Goal: Transaction & Acquisition: Purchase product/service

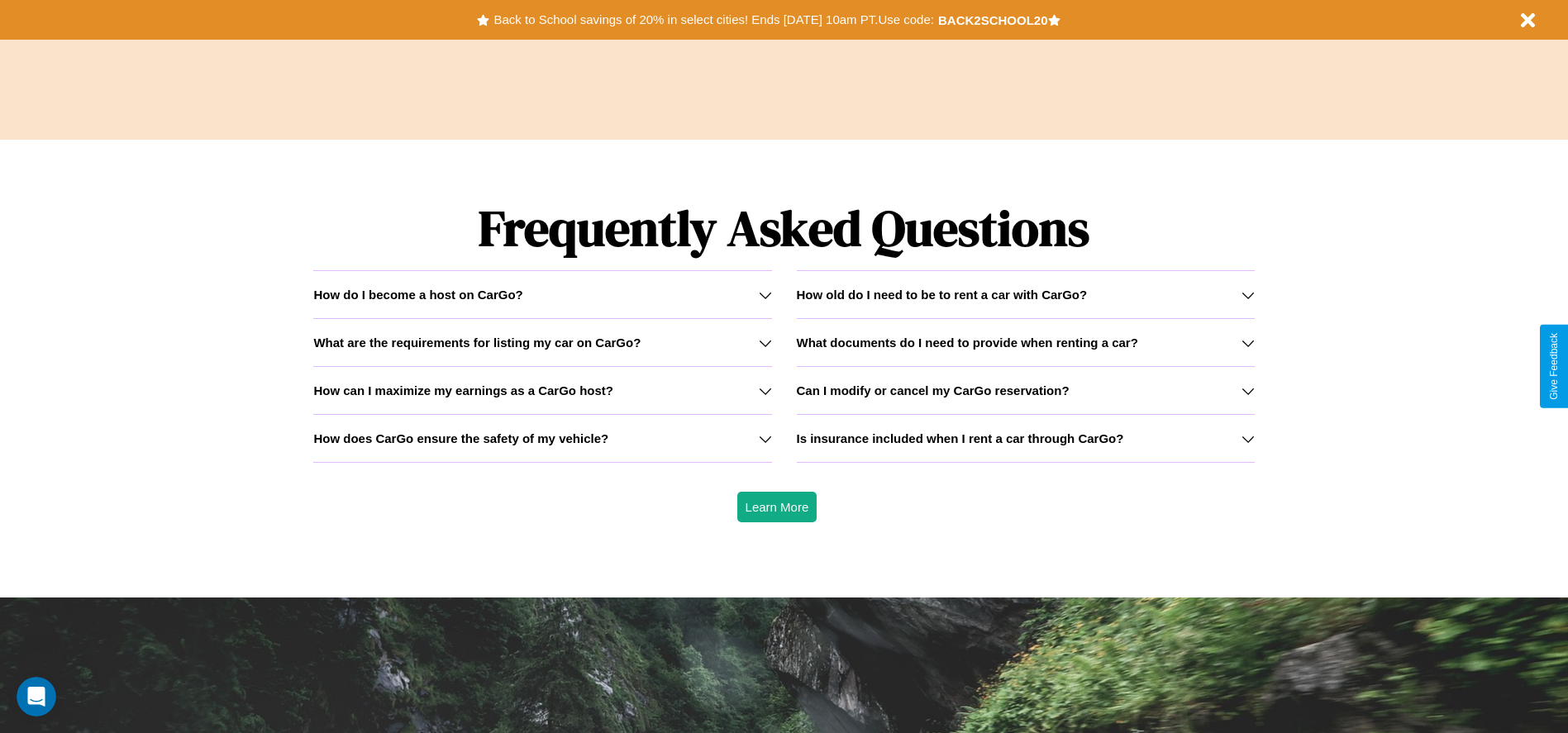
click at [542, 390] on h3 "How can I maximize my earnings as a CarGo host?" at bounding box center [463, 390] width 300 height 14
click at [1247, 294] on icon at bounding box center [1247, 295] width 13 height 13
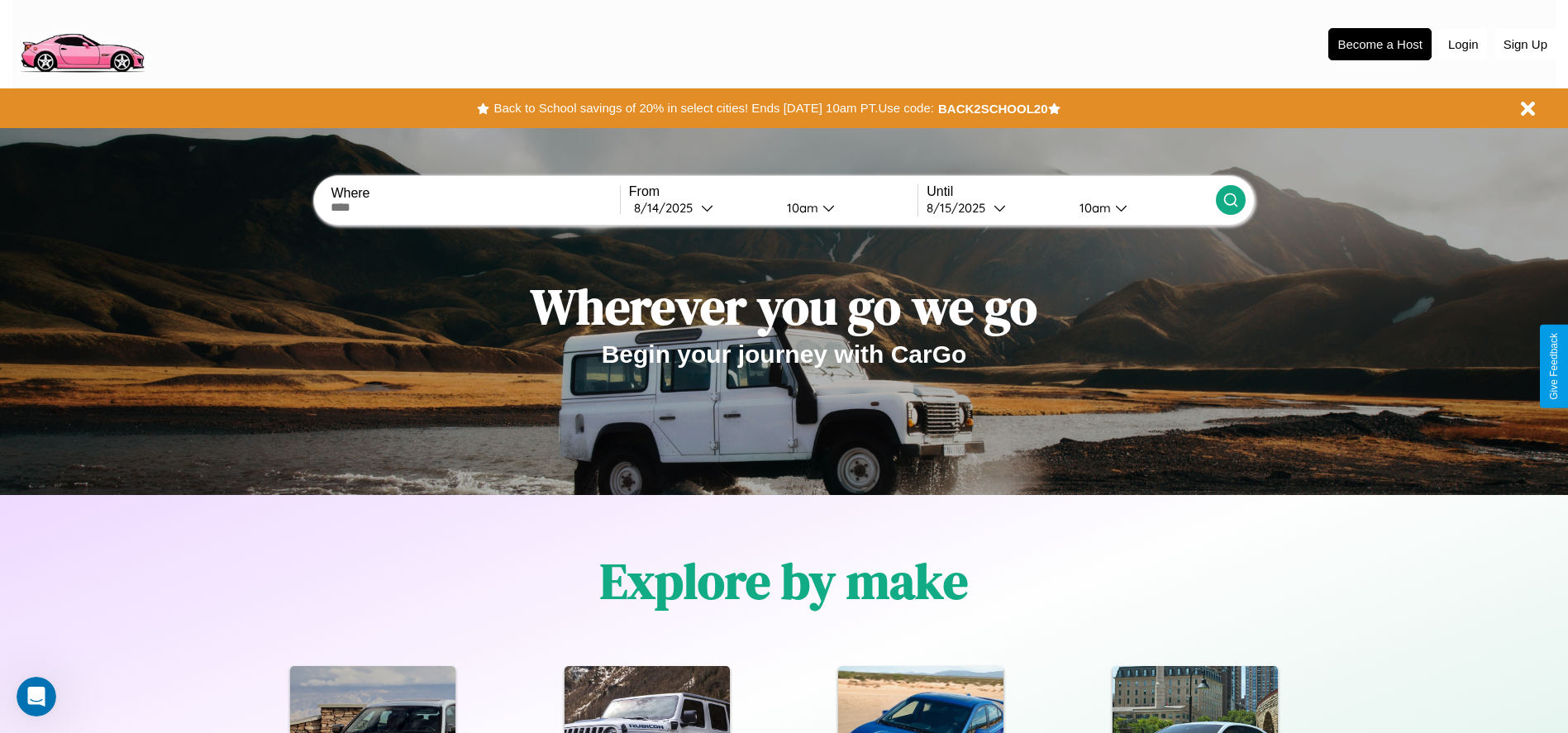
click at [475, 207] on input "text" at bounding box center [475, 207] width 289 height 13
type input "********"
click at [701, 207] on icon at bounding box center [707, 208] width 12 height 12
select select "*"
select select "****"
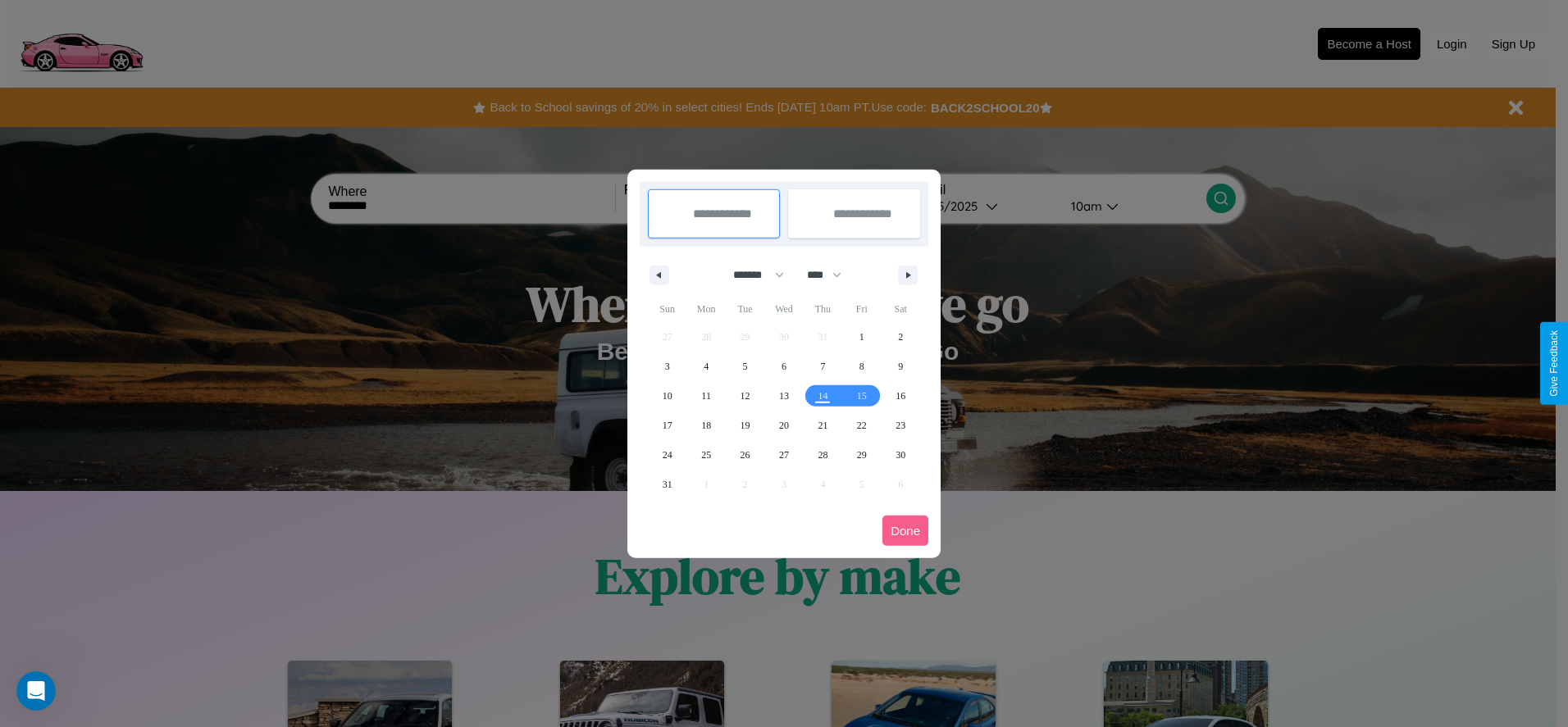
click at [751, 275] on select "******* ******** ***** ***** *** **** **** ****** ********* ******* ******** **…" at bounding box center [755, 275] width 69 height 27
select select "**"
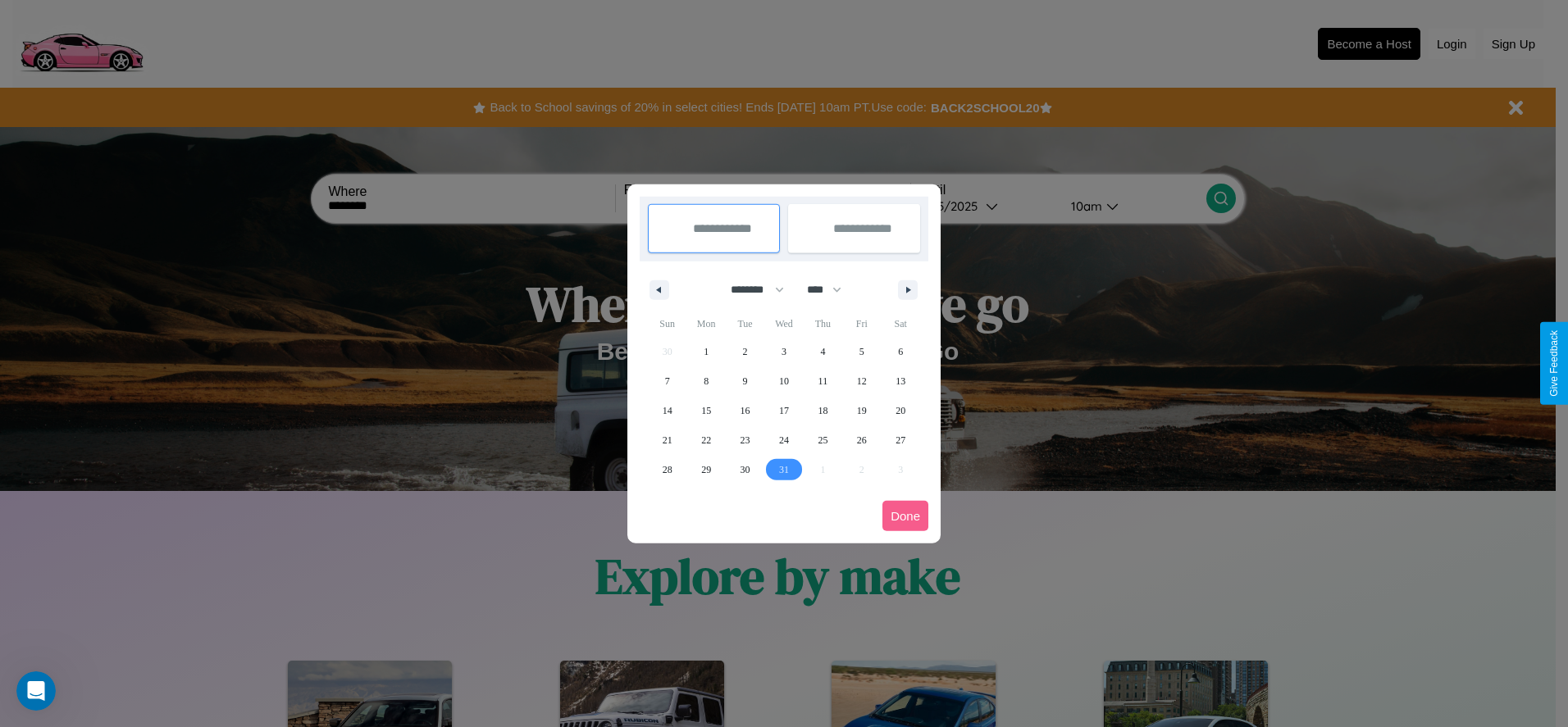
click at [784, 469] on span "31" at bounding box center [784, 470] width 10 height 30
type input "**********"
click at [907, 290] on icon "button" at bounding box center [910, 290] width 8 height 6
select select "*"
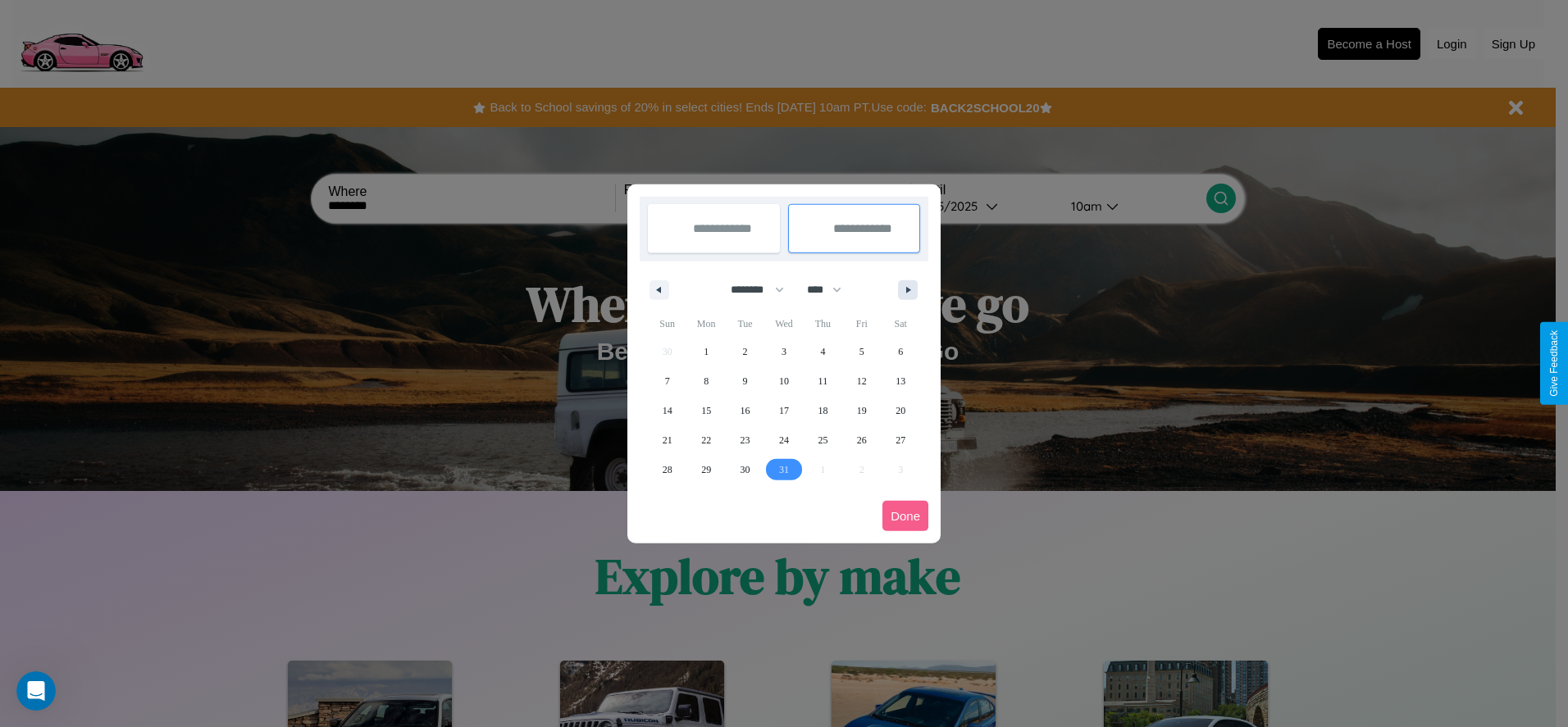
select select "****"
click at [822, 380] on span "8" at bounding box center [823, 381] width 5 height 30
type input "**********"
select select "**"
select select "****"
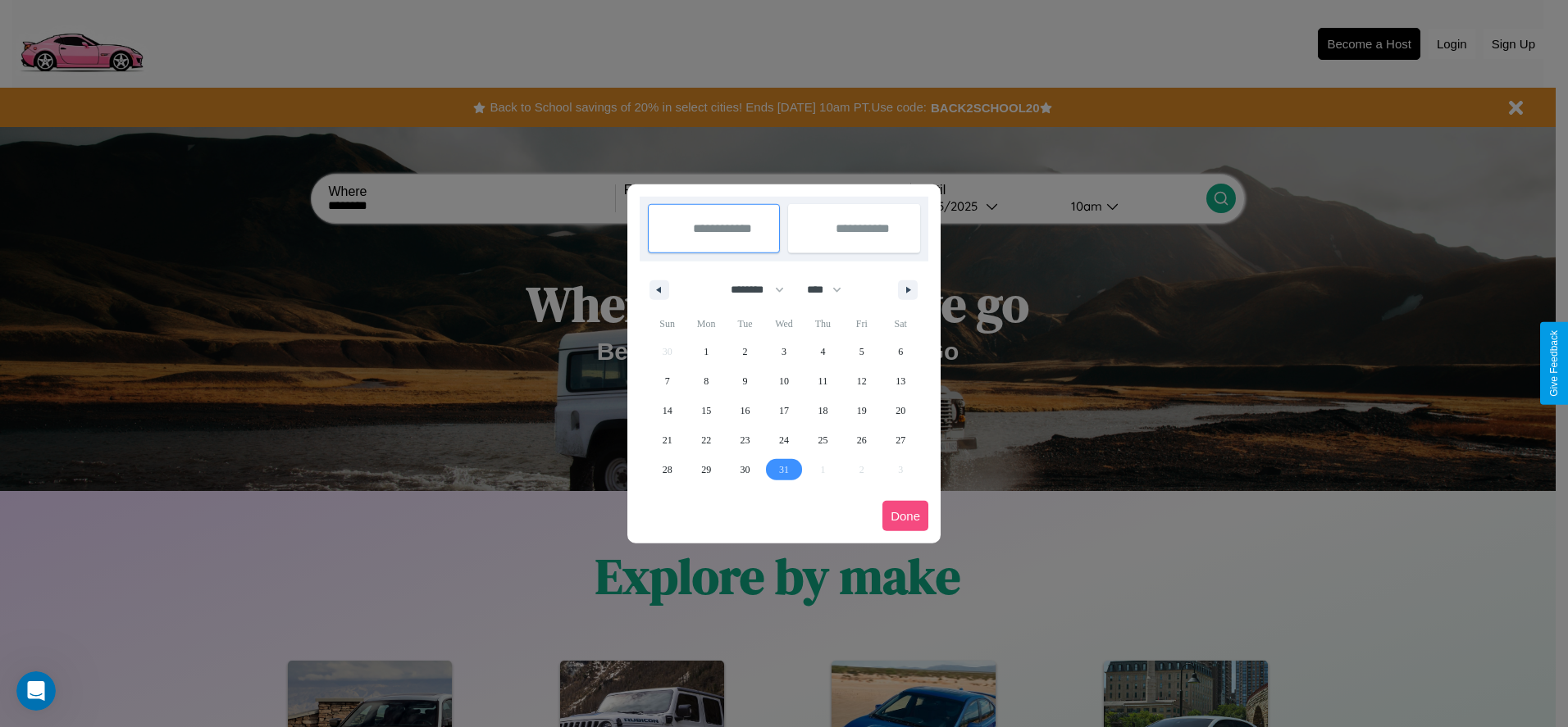
click at [906, 515] on button "Done" at bounding box center [905, 515] width 46 height 31
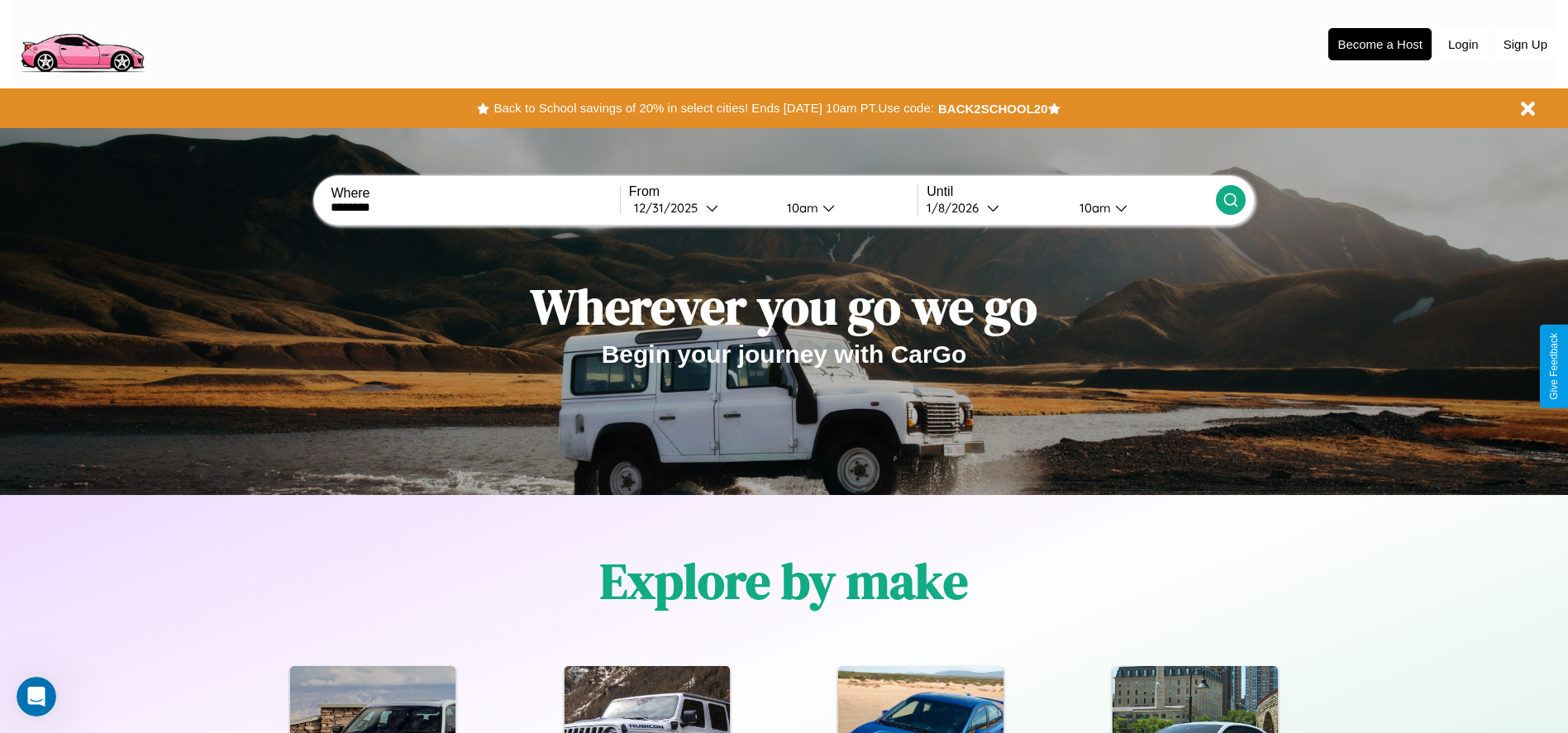
click at [799, 207] on div "10am" at bounding box center [799, 208] width 43 height 16
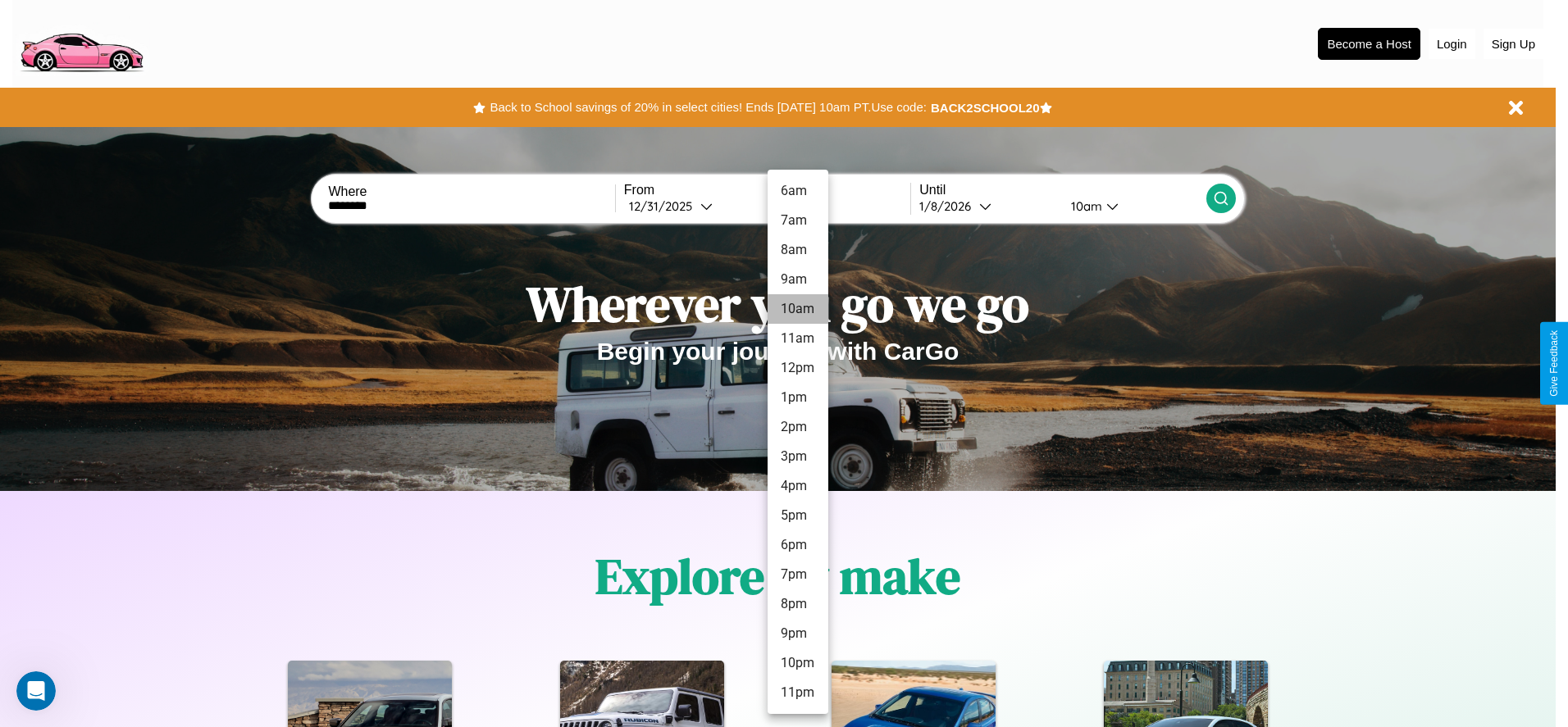
click at [797, 309] on li "10am" at bounding box center [798, 309] width 61 height 30
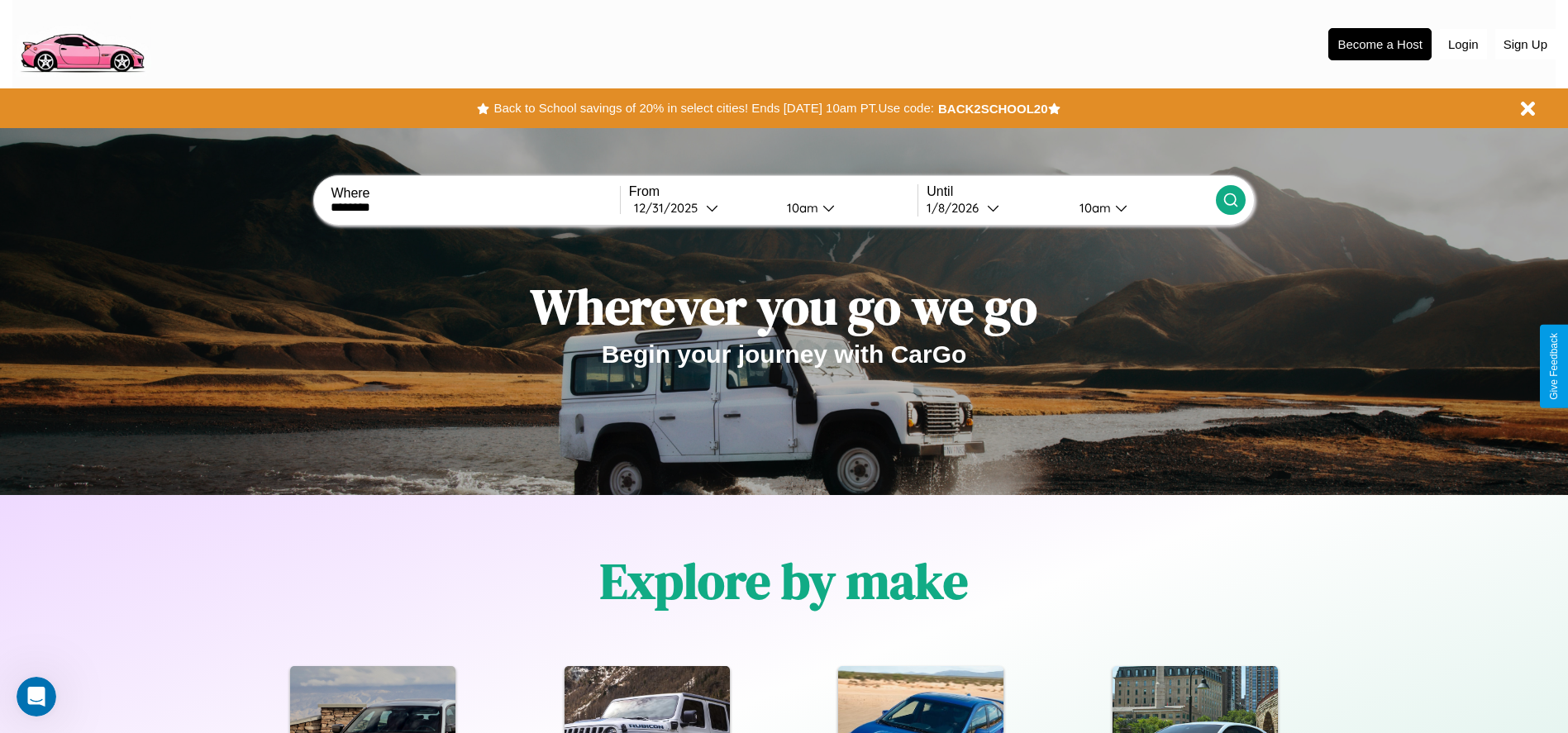
click at [1230, 200] on icon at bounding box center [1231, 200] width 17 height 17
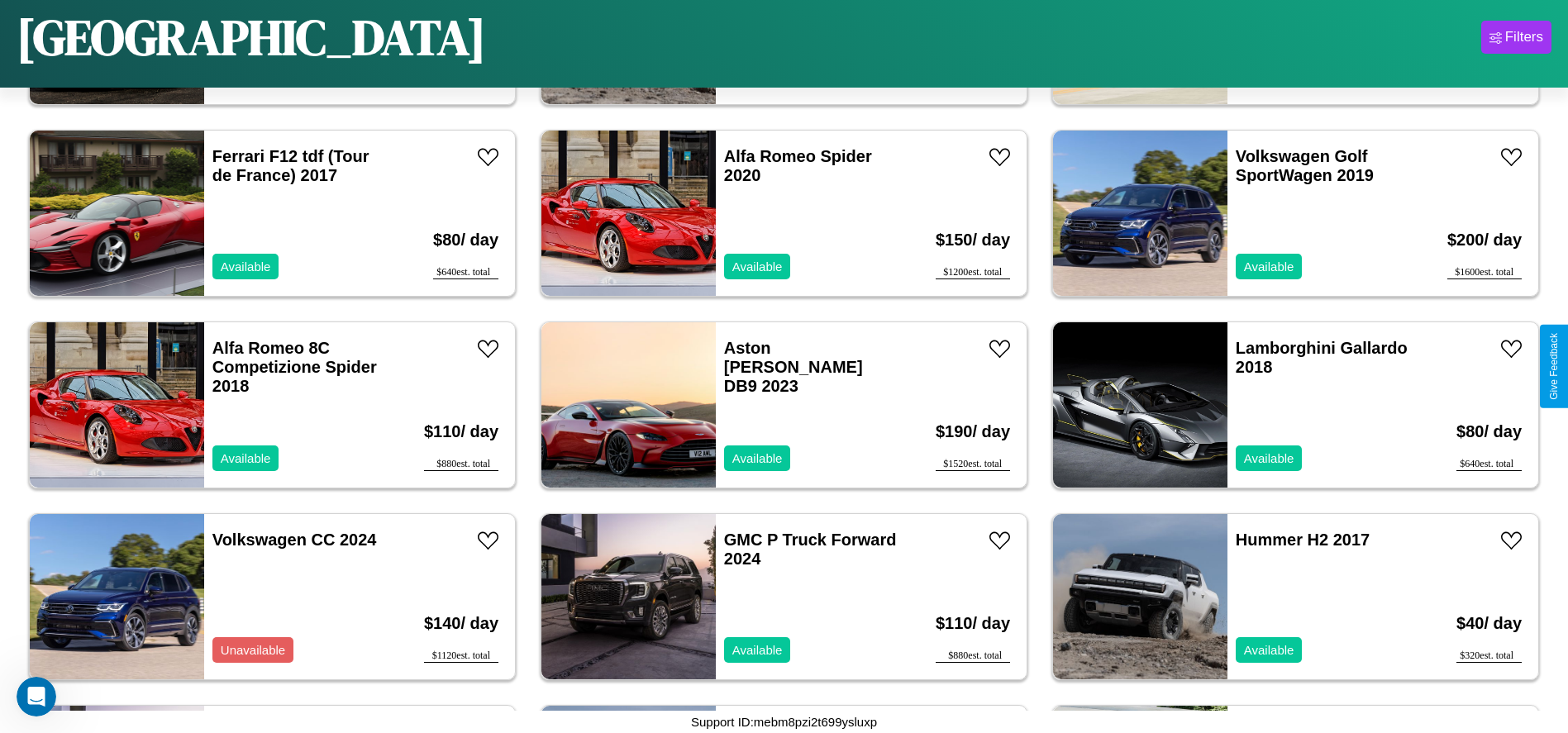
scroll to position [2102, 0]
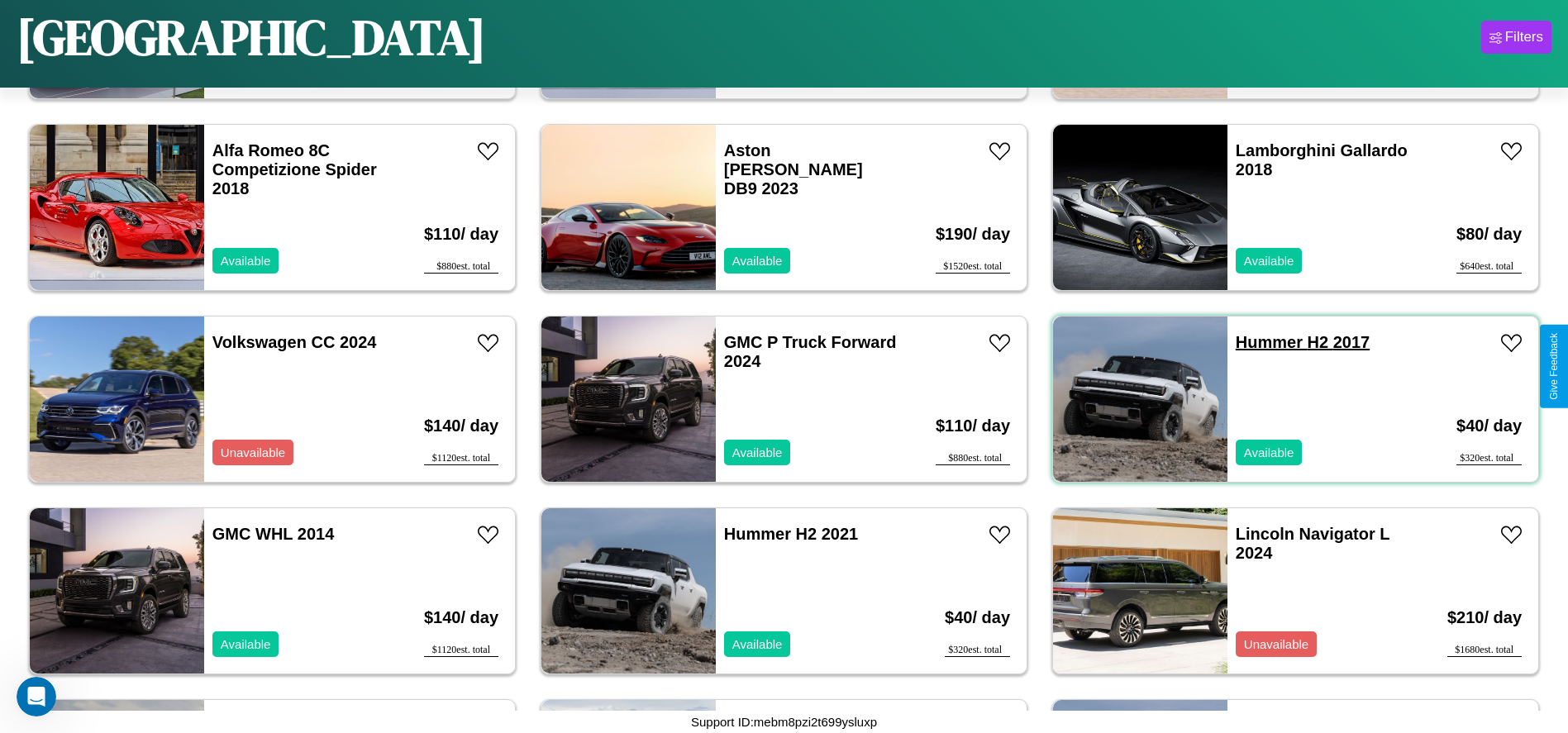
click at [1259, 342] on link "Hummer H2 2017" at bounding box center [1302, 342] width 134 height 19
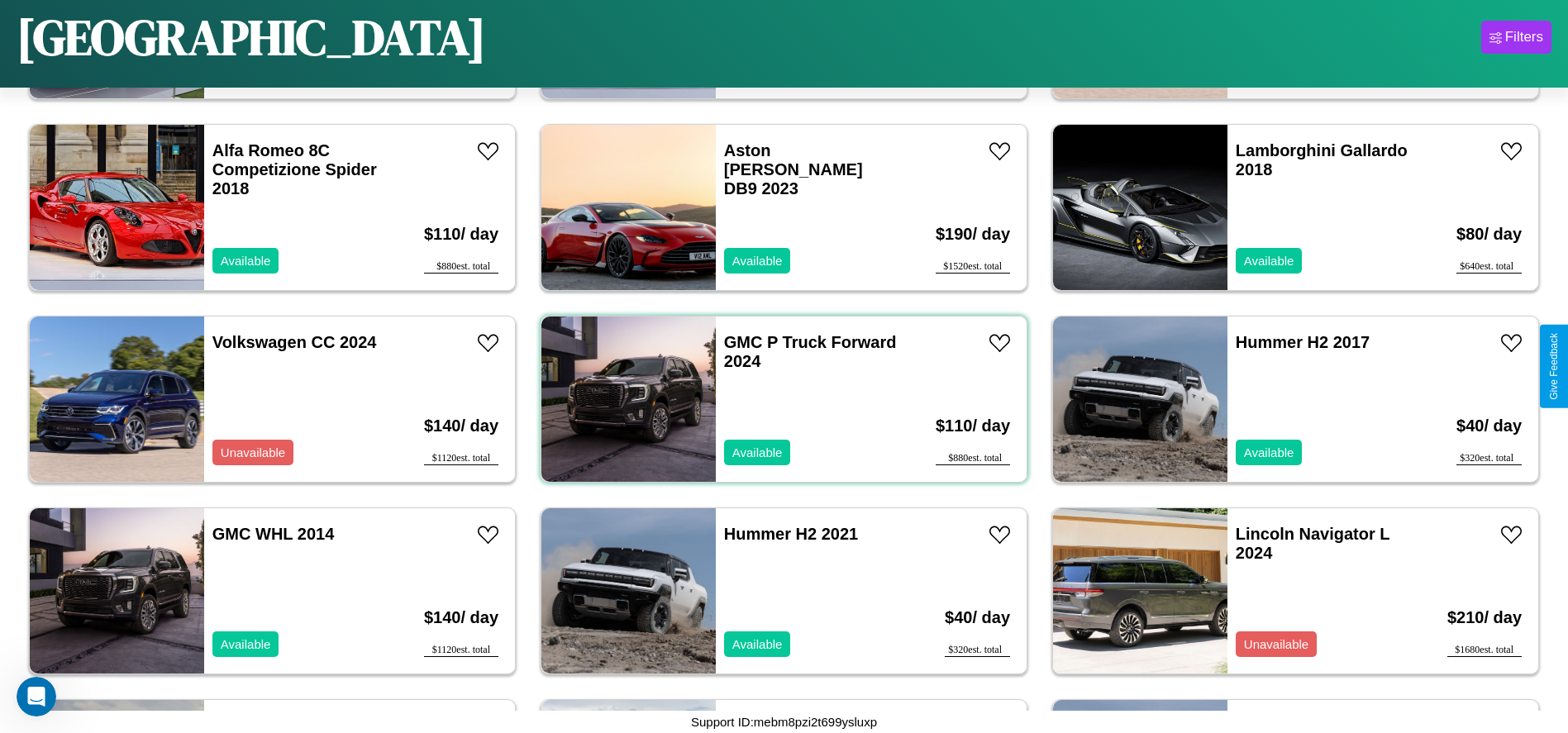
scroll to position [7470, 0]
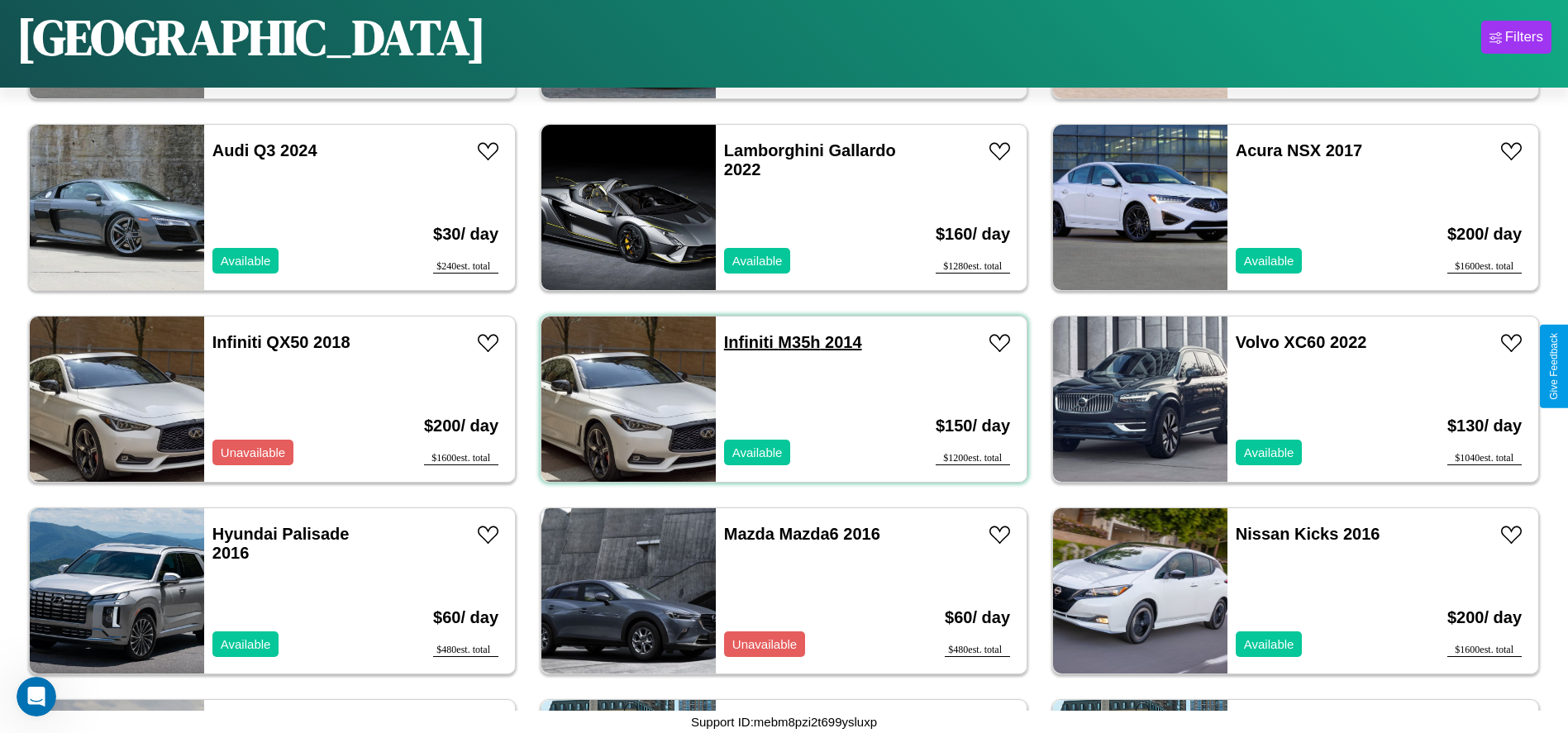
click at [742, 342] on link "Infiniti M35h 2014" at bounding box center [793, 342] width 138 height 19
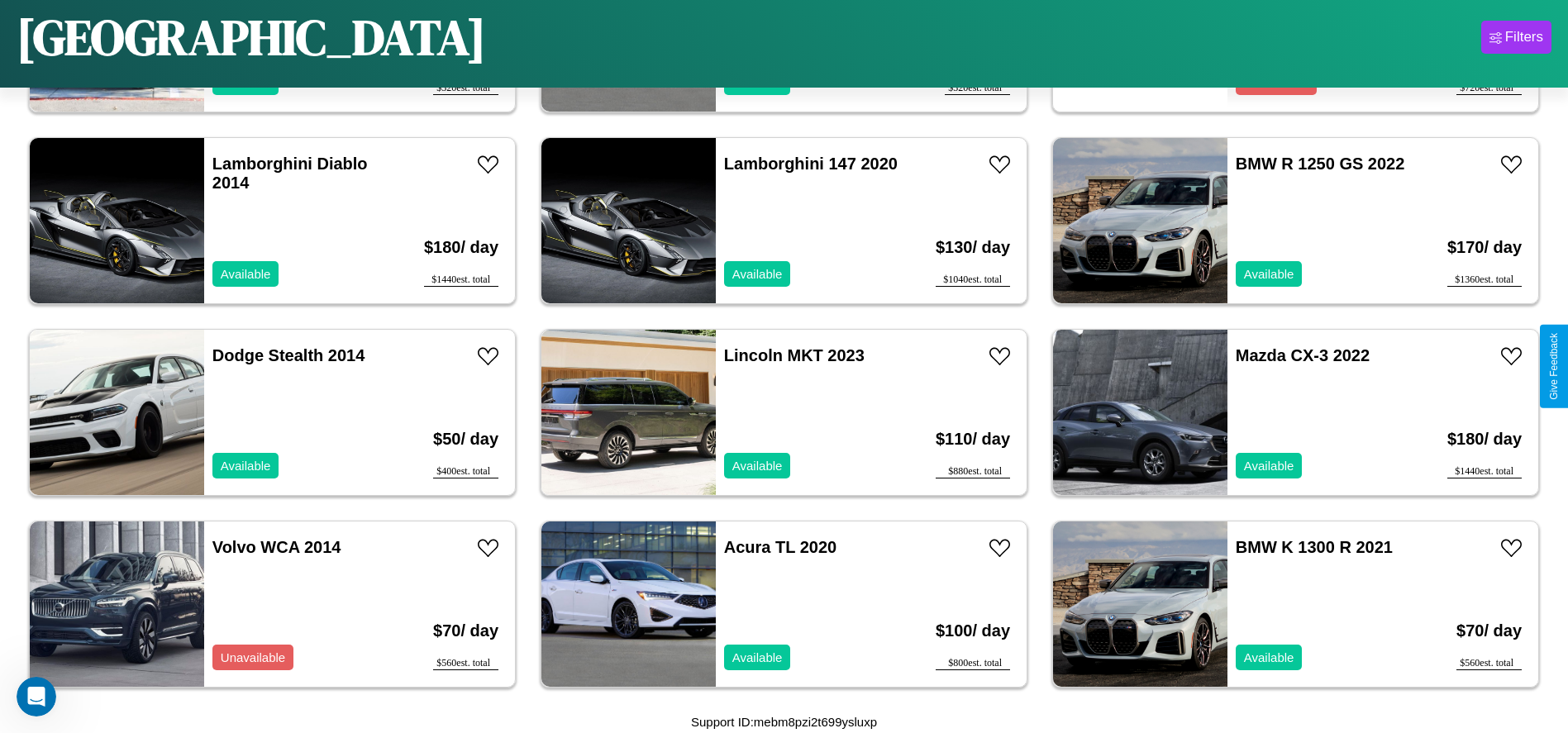
scroll to position [9764, 0]
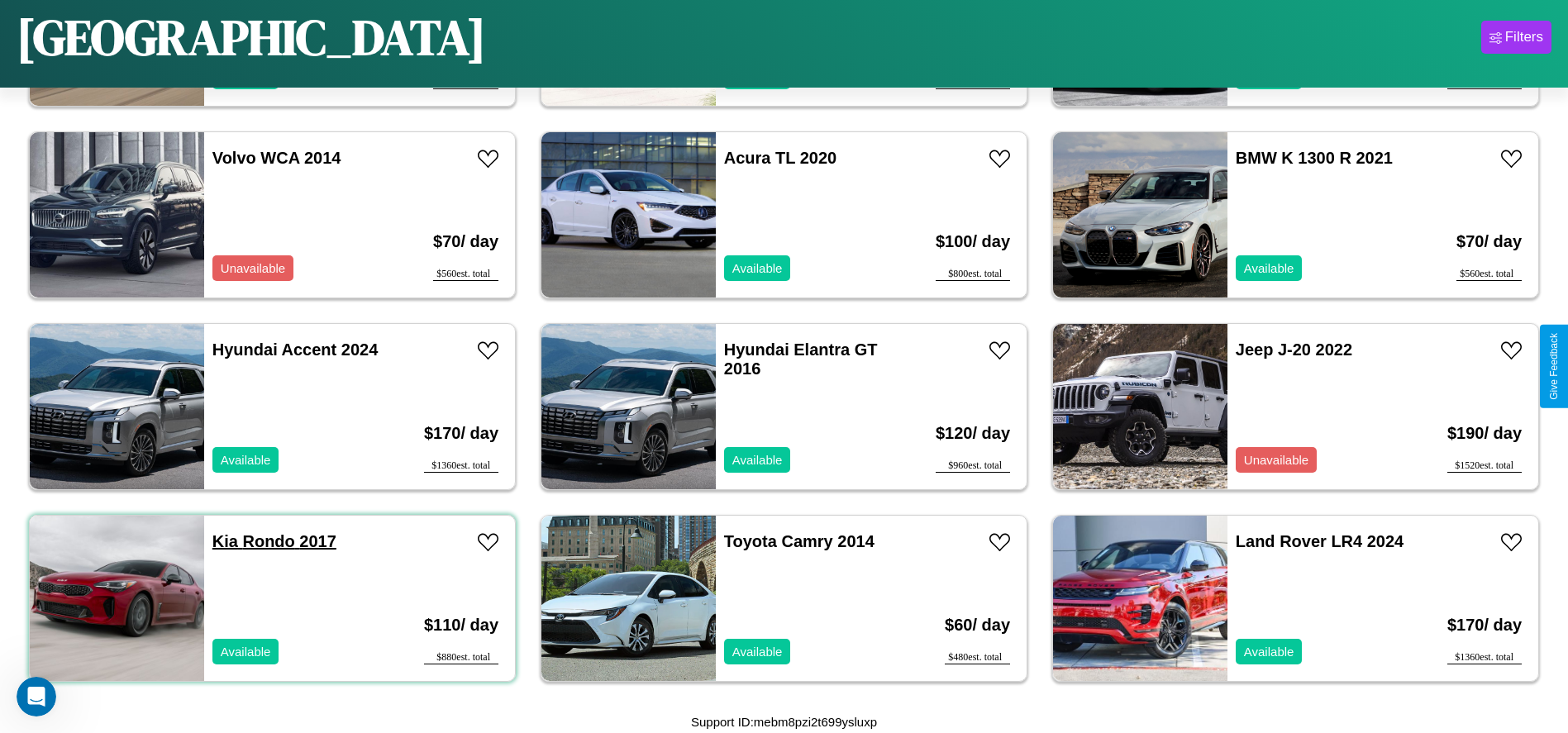
click at [223, 541] on link "Kia Rondo 2017" at bounding box center [274, 541] width 124 height 19
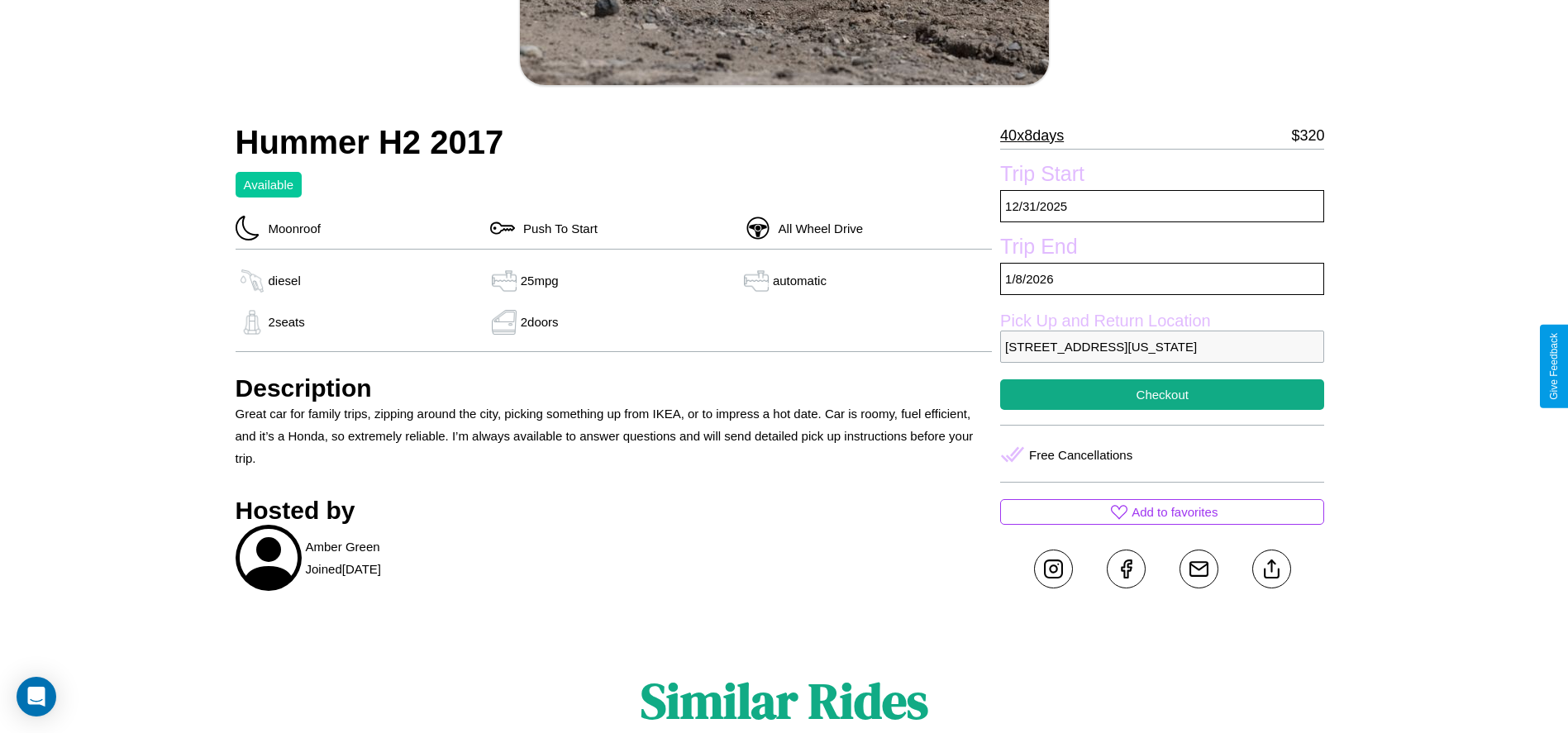
scroll to position [624, 0]
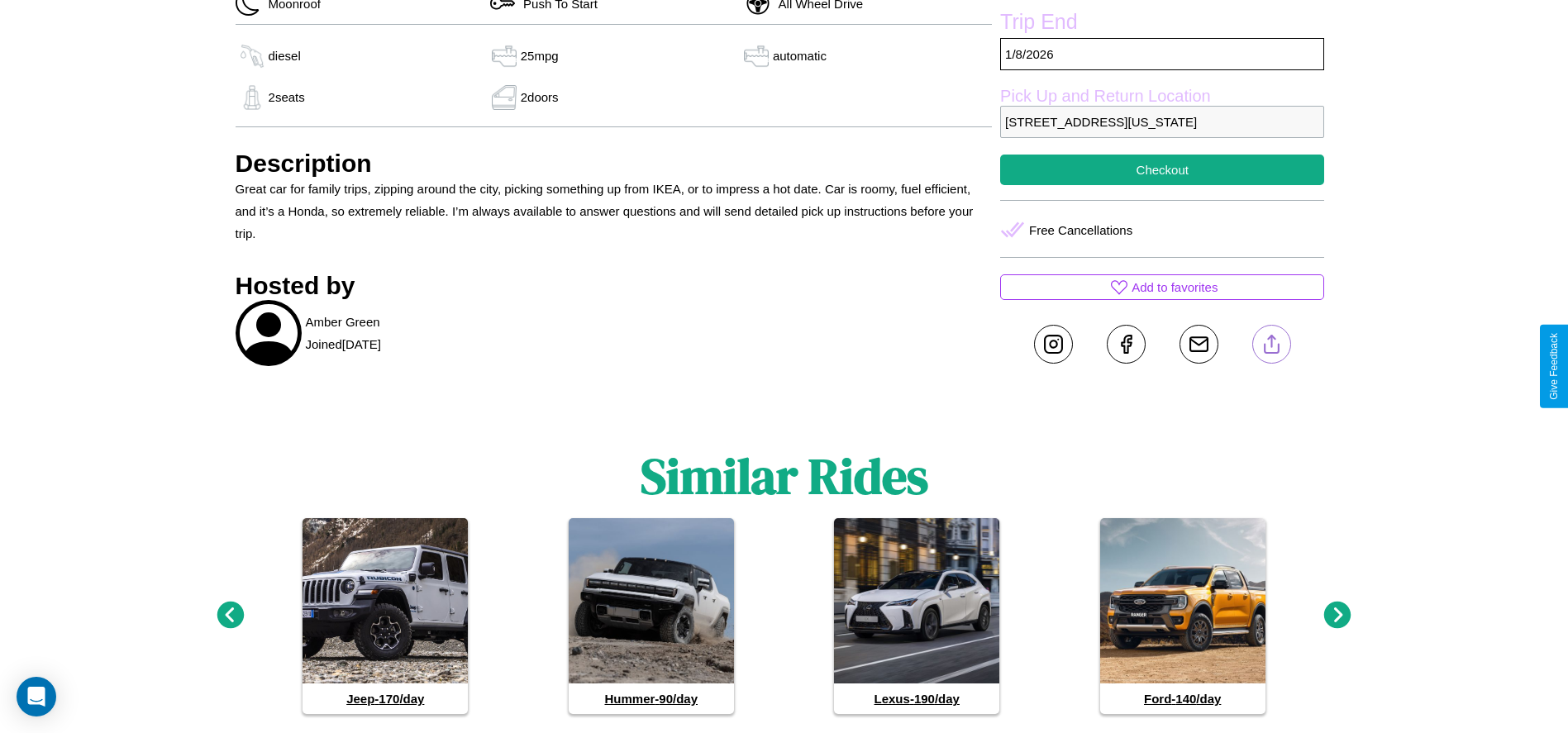
click at [1271, 347] on line at bounding box center [1271, 341] width 0 height 12
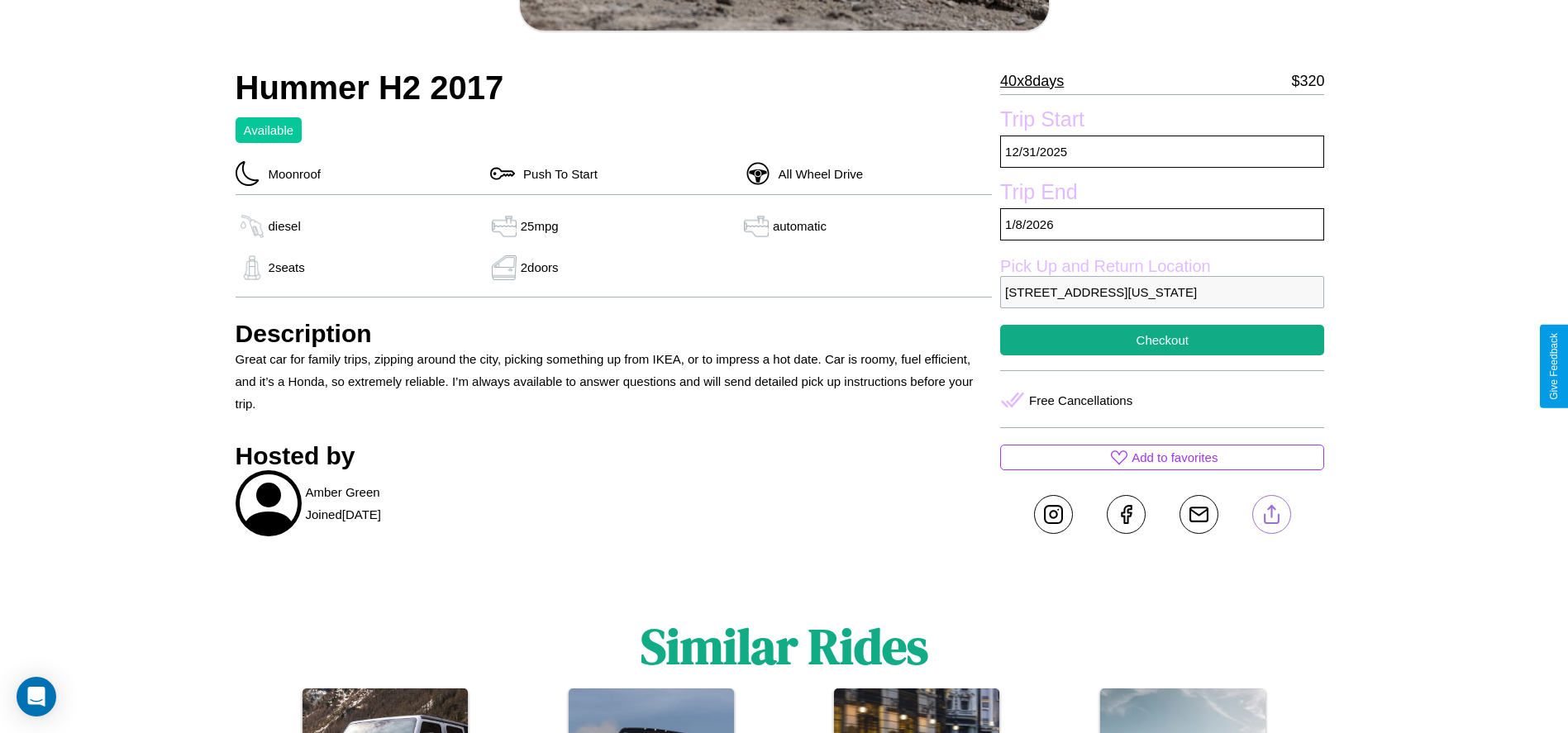
scroll to position [450, 0]
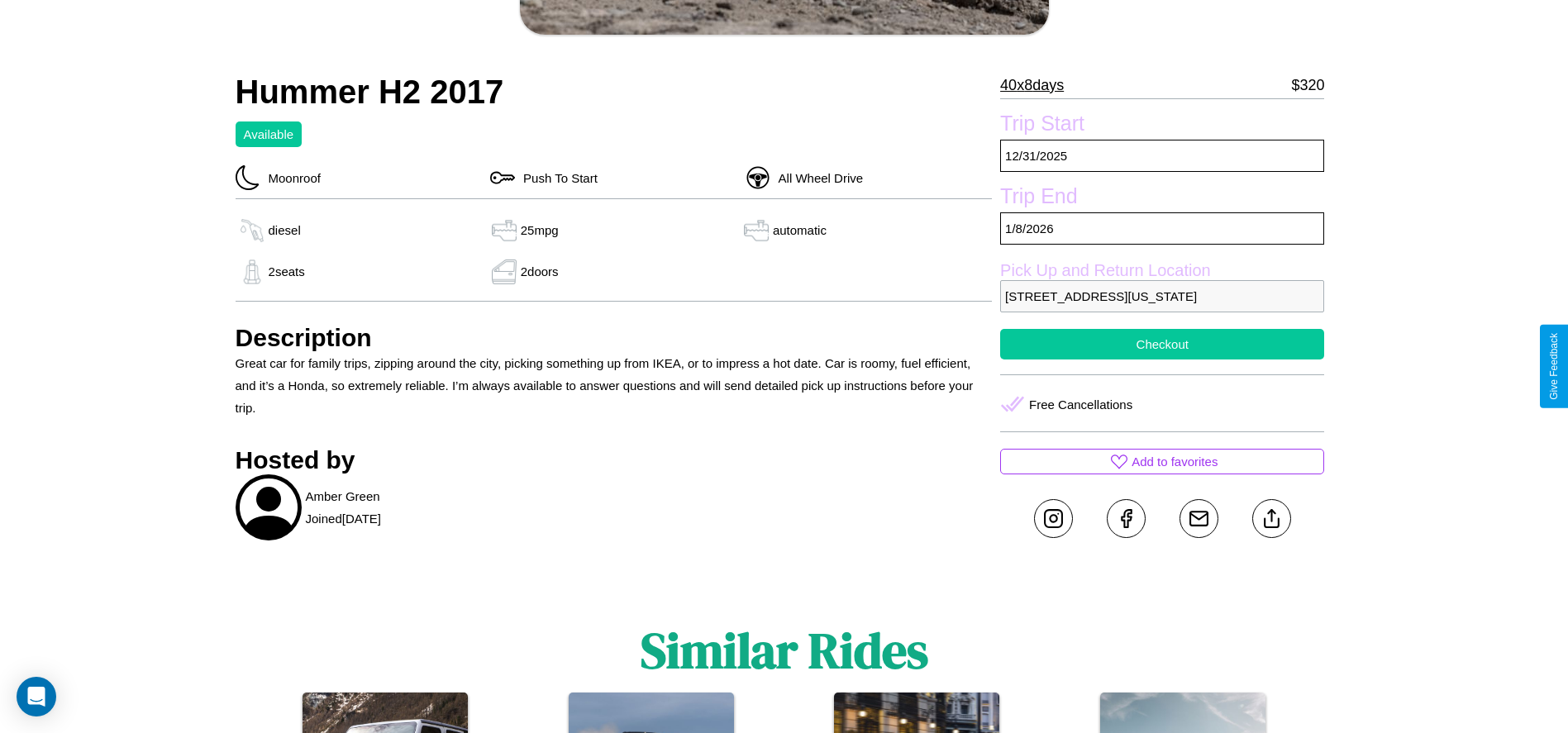
click at [1162, 359] on button "Checkout" at bounding box center [1162, 344] width 324 height 31
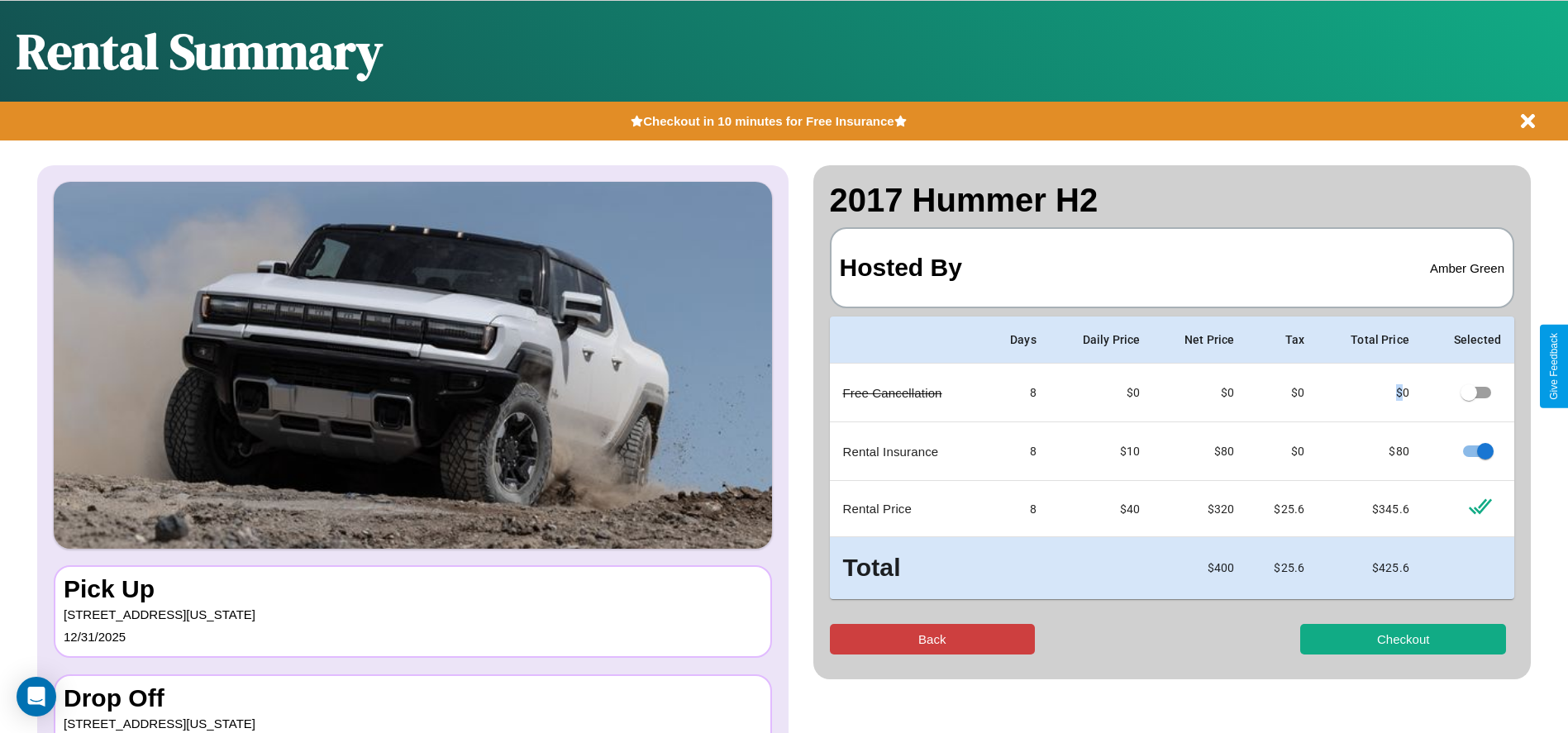
click at [931, 639] on button "Back" at bounding box center [932, 639] width 205 height 31
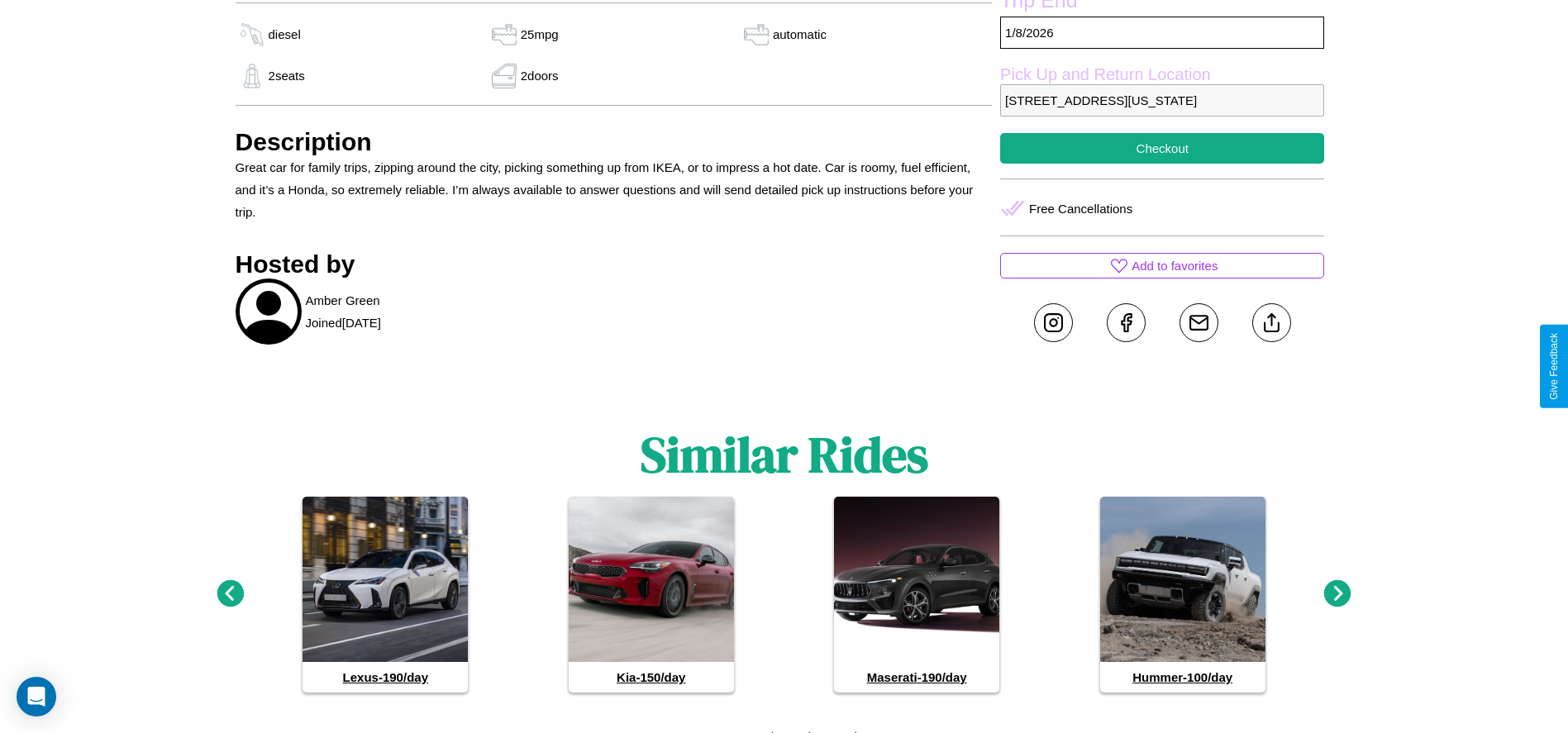
scroll to position [683, 0]
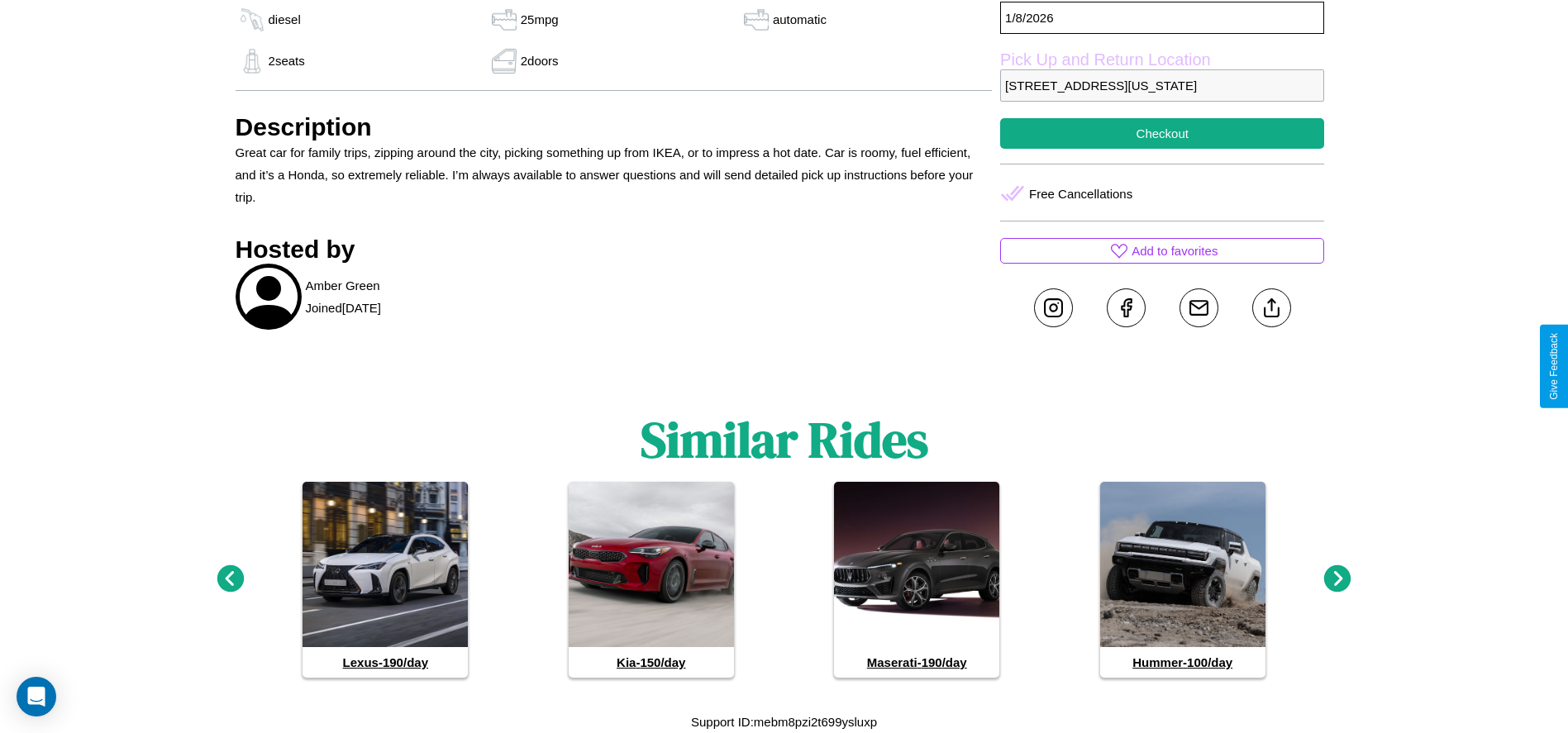
click at [1337, 579] on icon at bounding box center [1338, 579] width 27 height 27
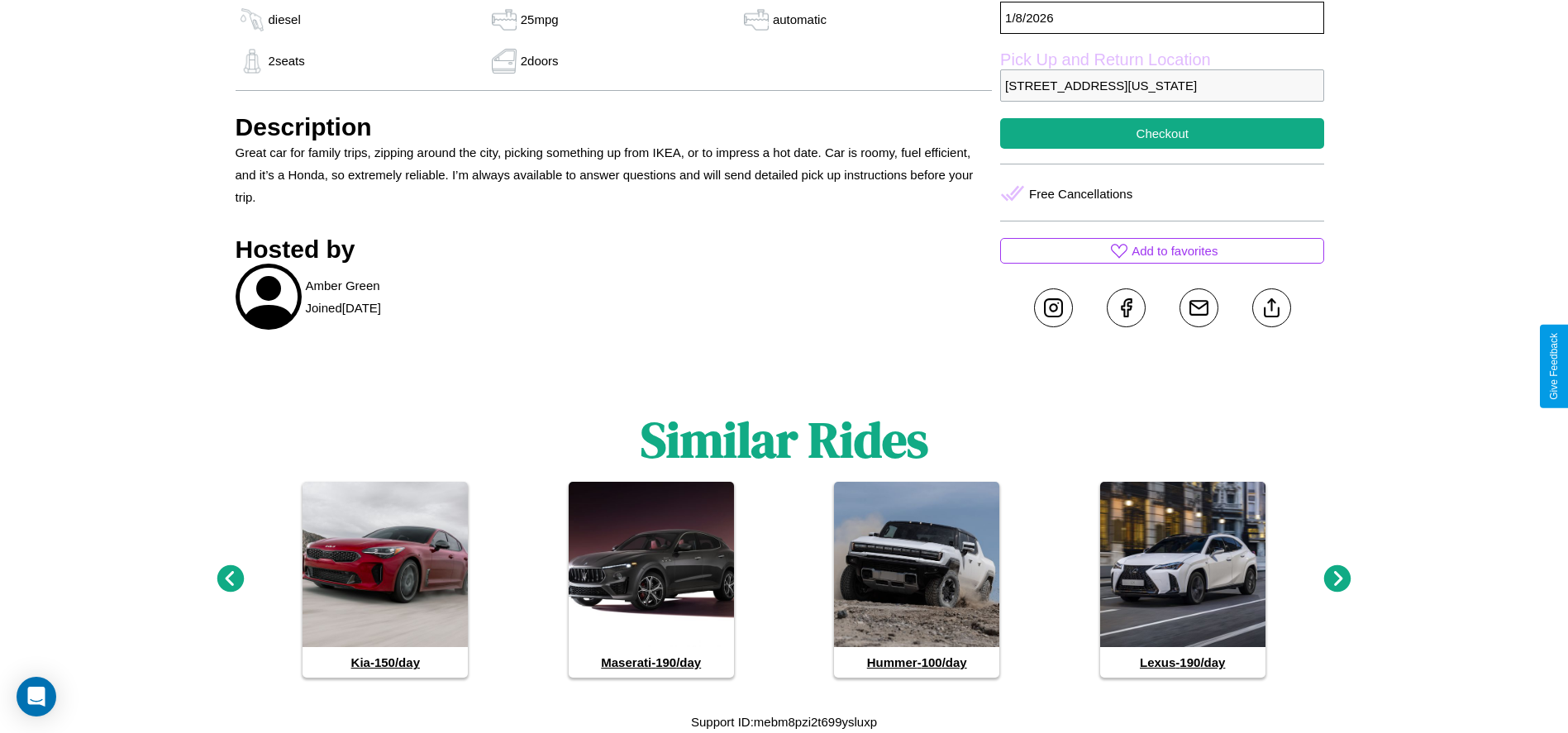
click at [1337, 579] on icon at bounding box center [1338, 579] width 27 height 27
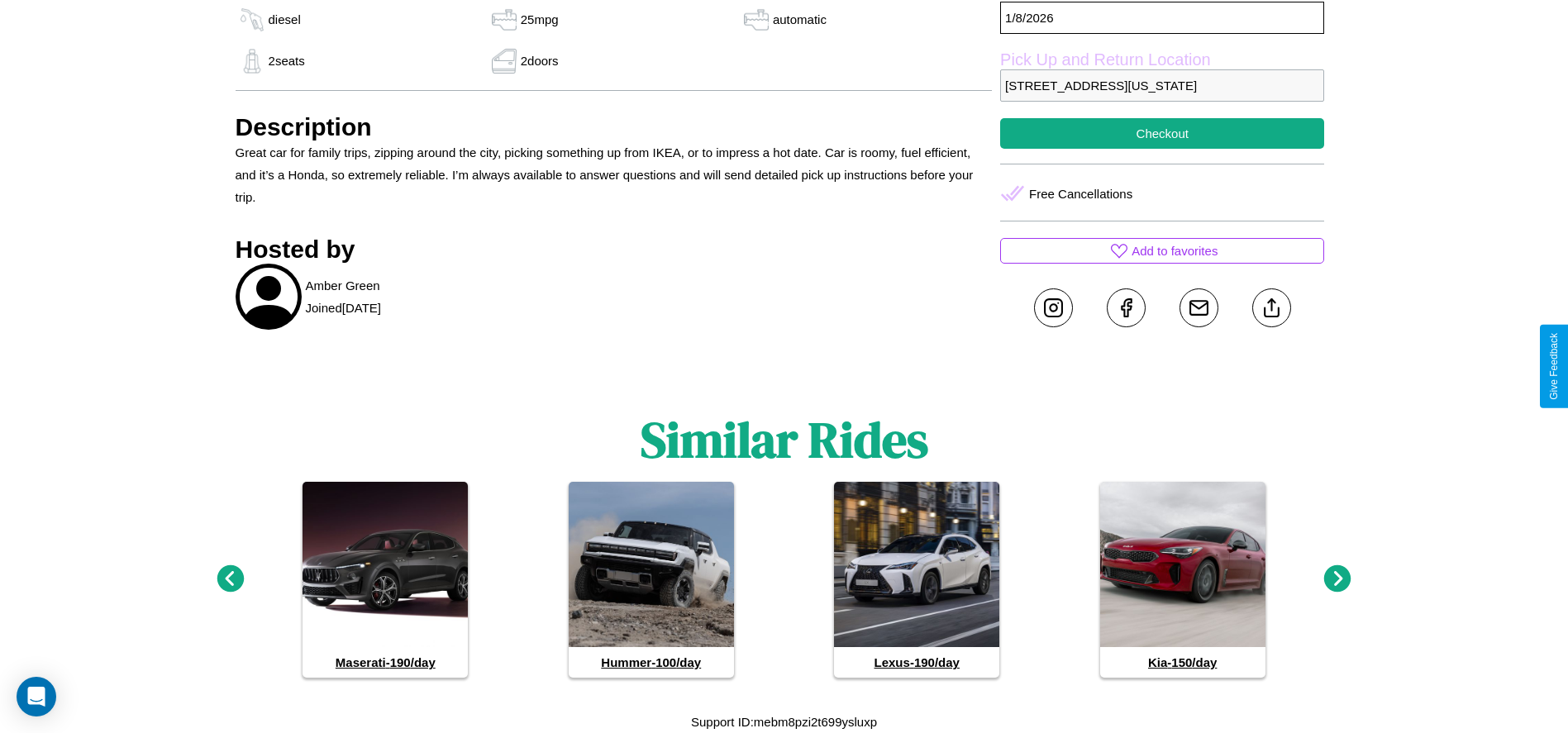
click at [1337, 579] on icon at bounding box center [1338, 579] width 27 height 27
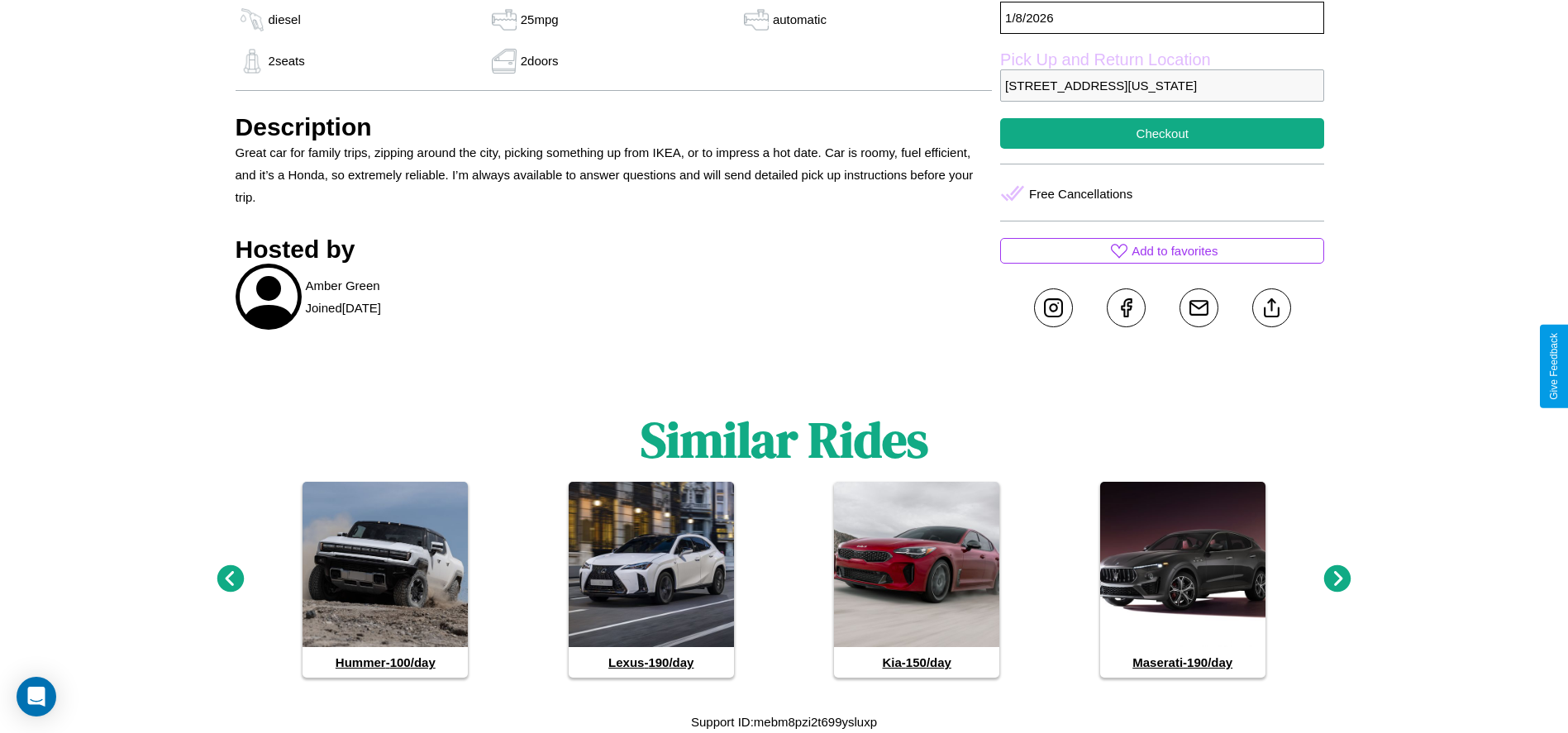
click at [230, 579] on icon at bounding box center [230, 579] width 27 height 27
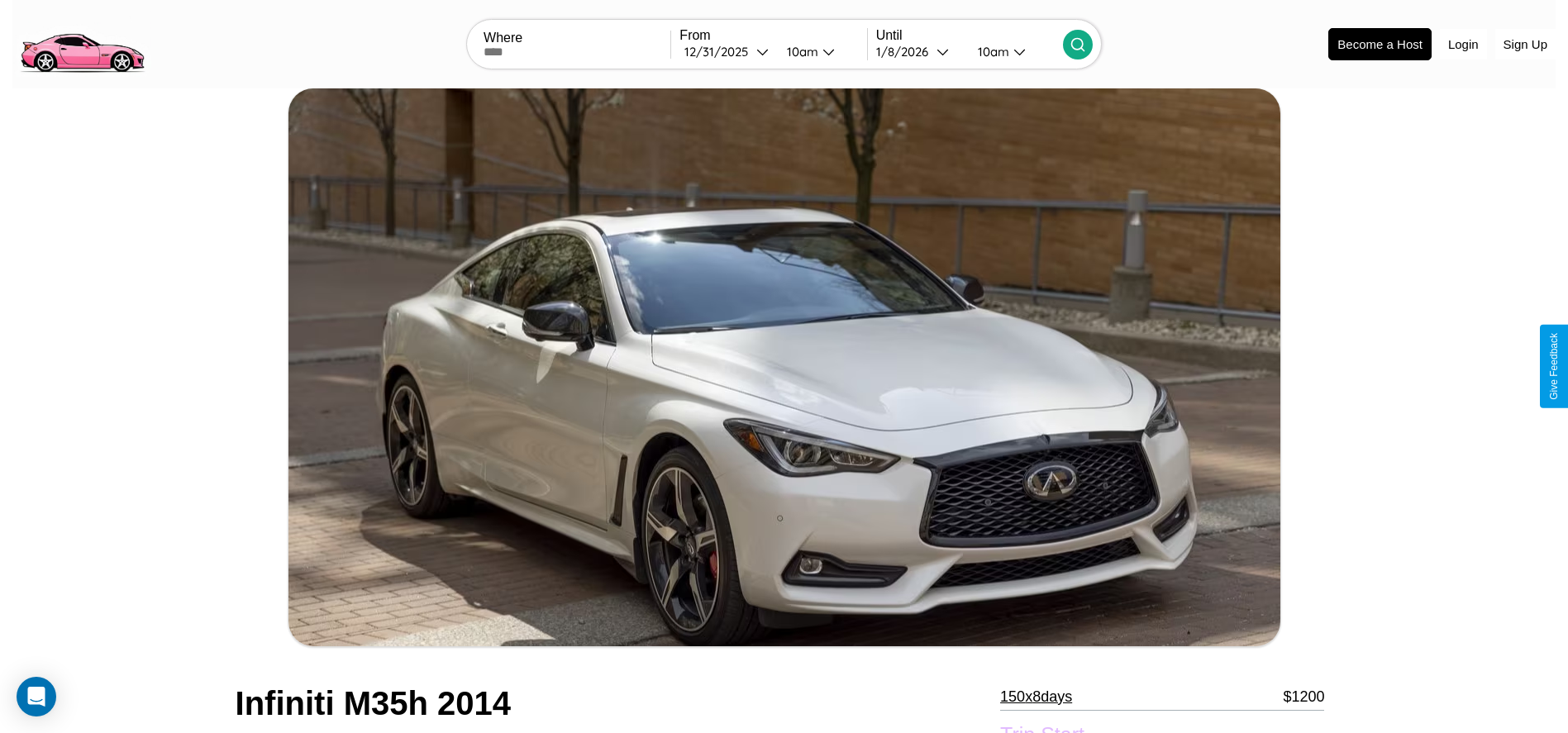
scroll to position [330, 0]
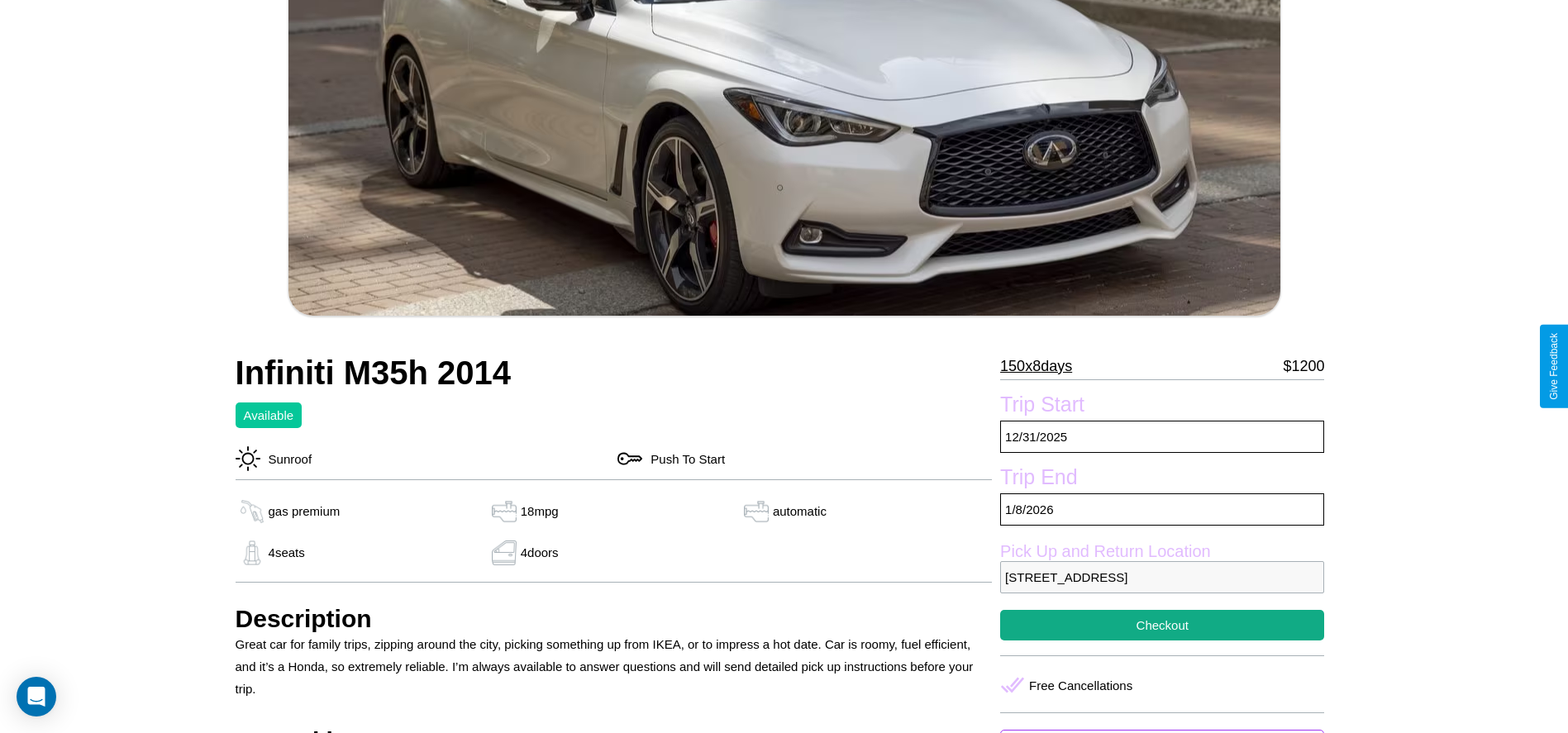
click at [1042, 366] on p "150 x 8 days" at bounding box center [1036, 366] width 72 height 27
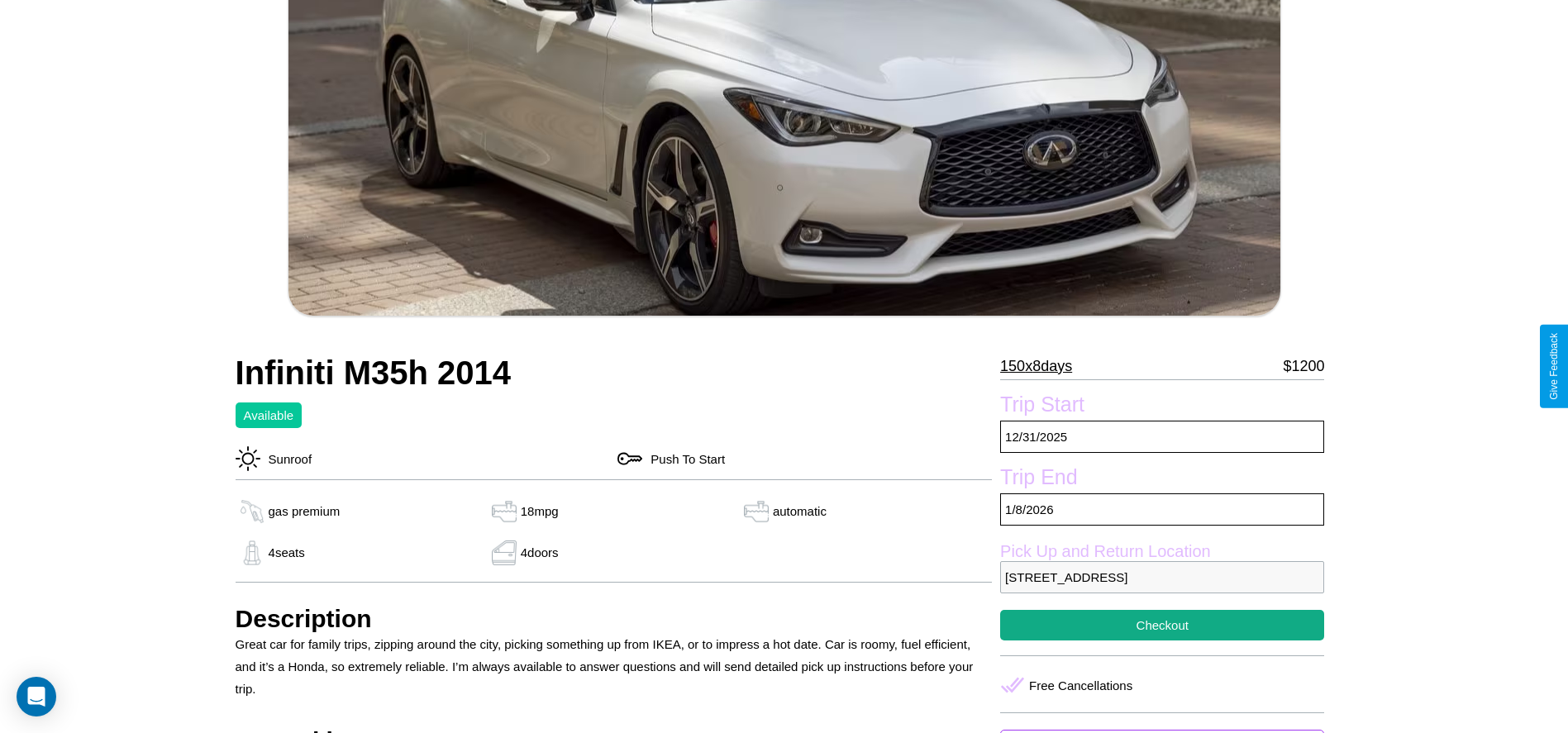
click at [1042, 366] on p "150 x 8 days" at bounding box center [1036, 366] width 72 height 27
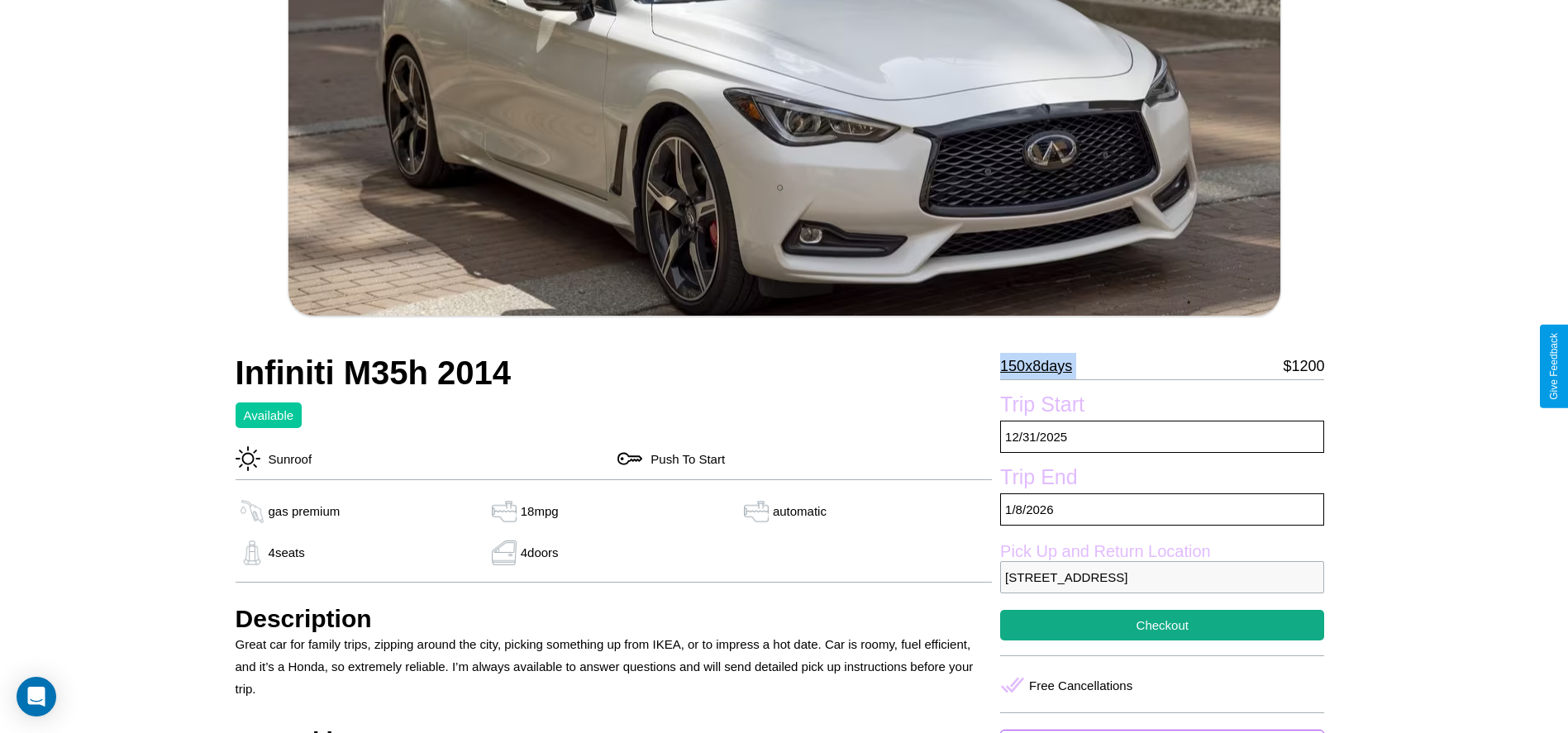
click at [1042, 366] on p "150 x 8 days" at bounding box center [1036, 366] width 72 height 27
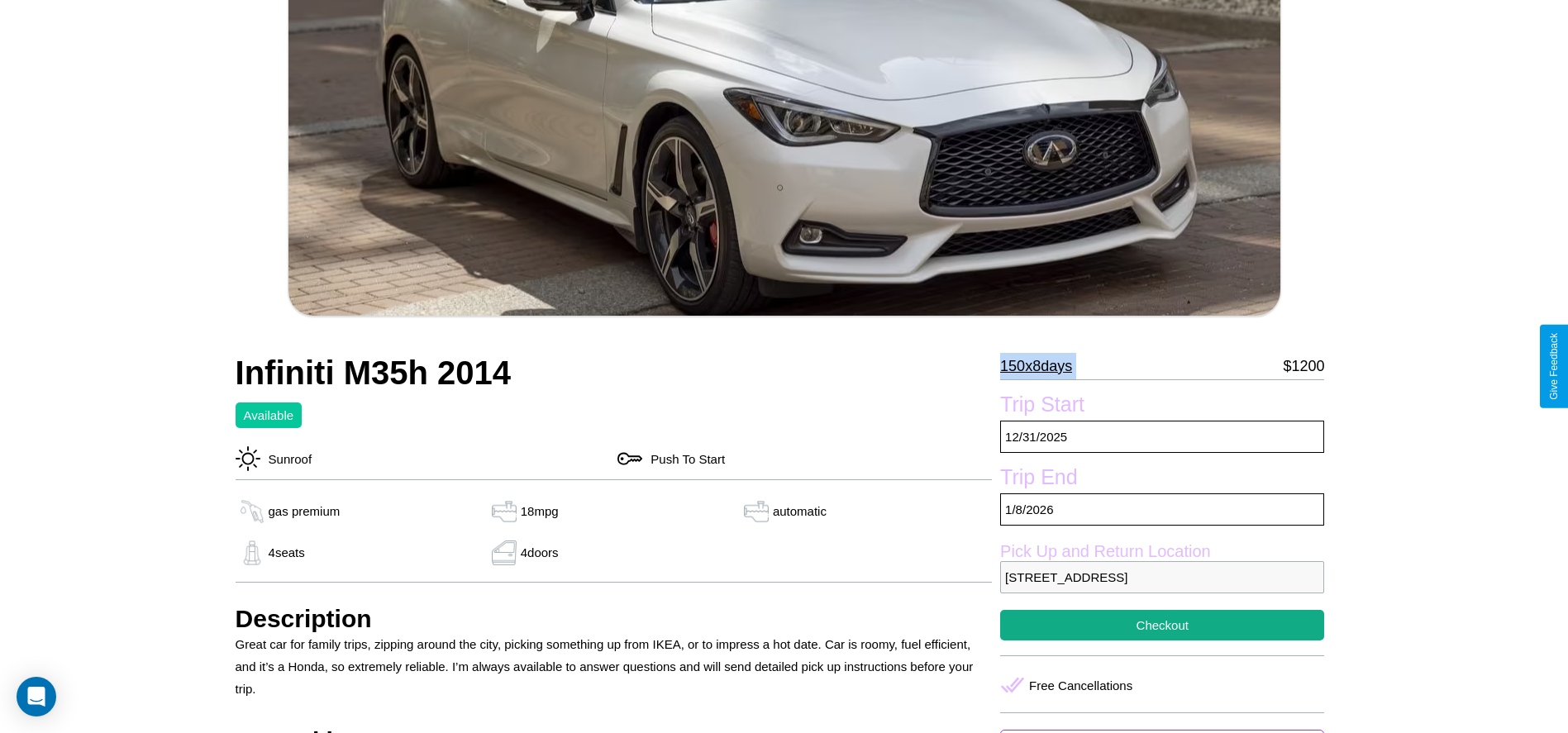
click at [1042, 366] on p "150 x 8 days" at bounding box center [1036, 366] width 72 height 27
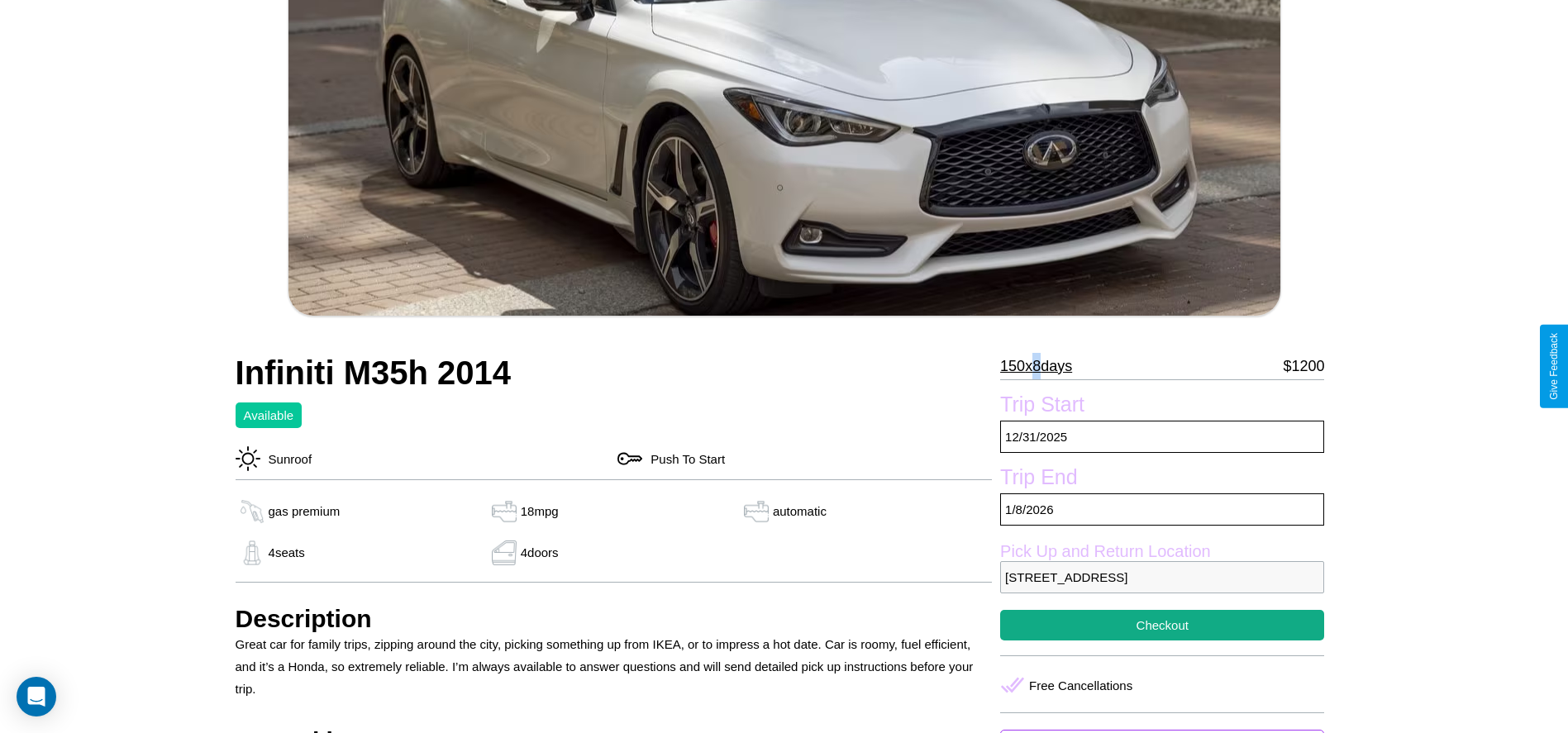
click at [1042, 366] on p "150 x 8 days" at bounding box center [1036, 366] width 72 height 27
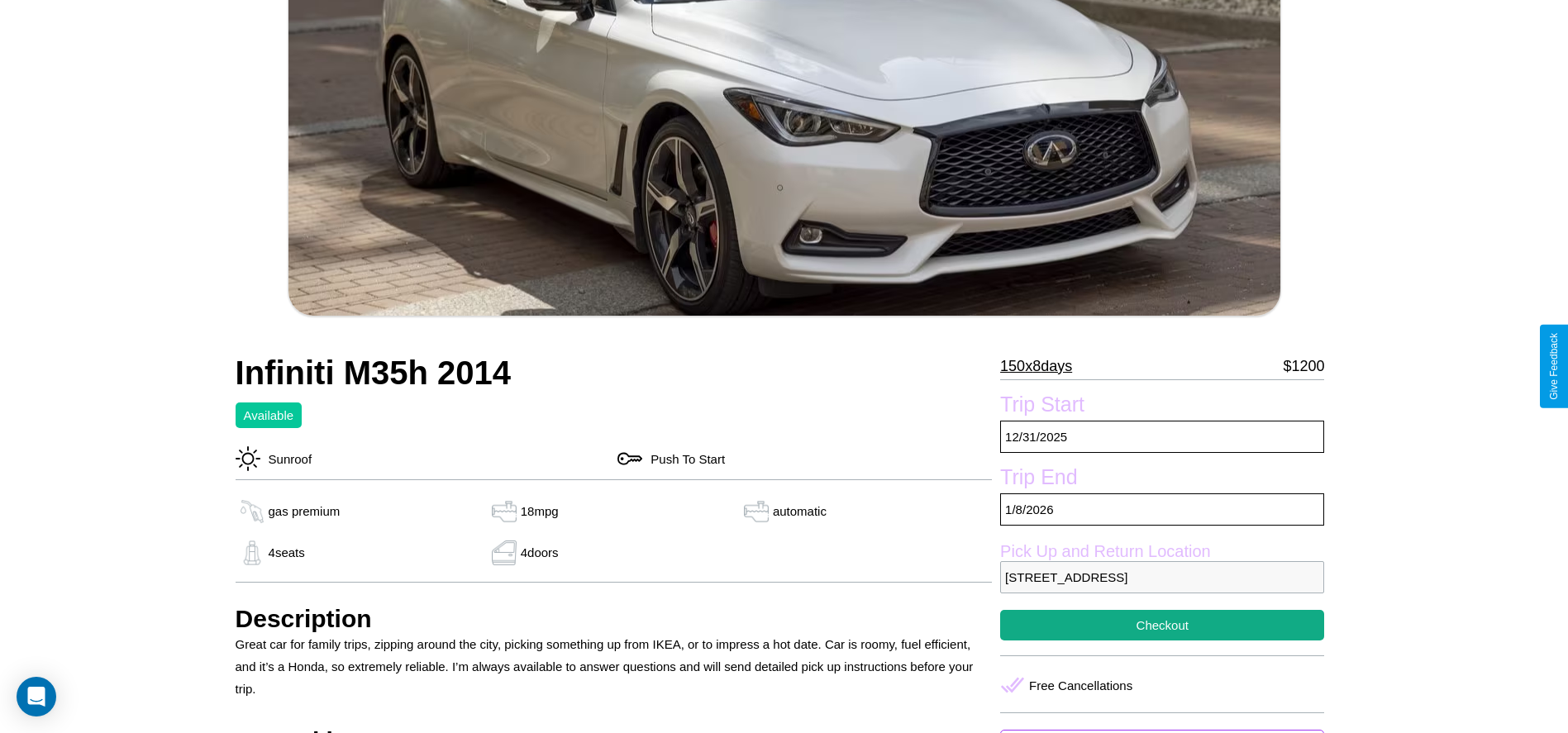
scroll to position [612, 0]
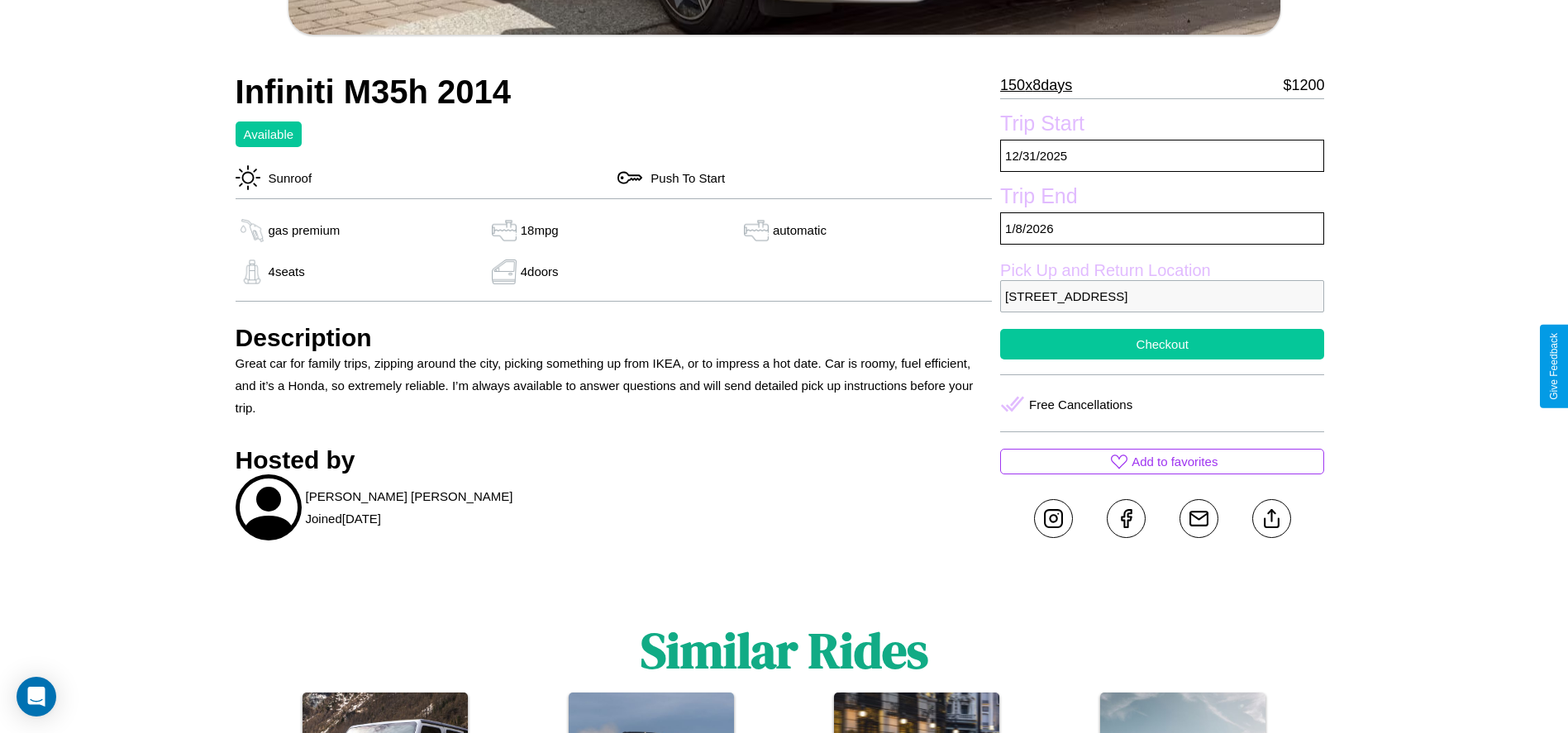
click at [1162, 359] on button "Checkout" at bounding box center [1162, 344] width 324 height 31
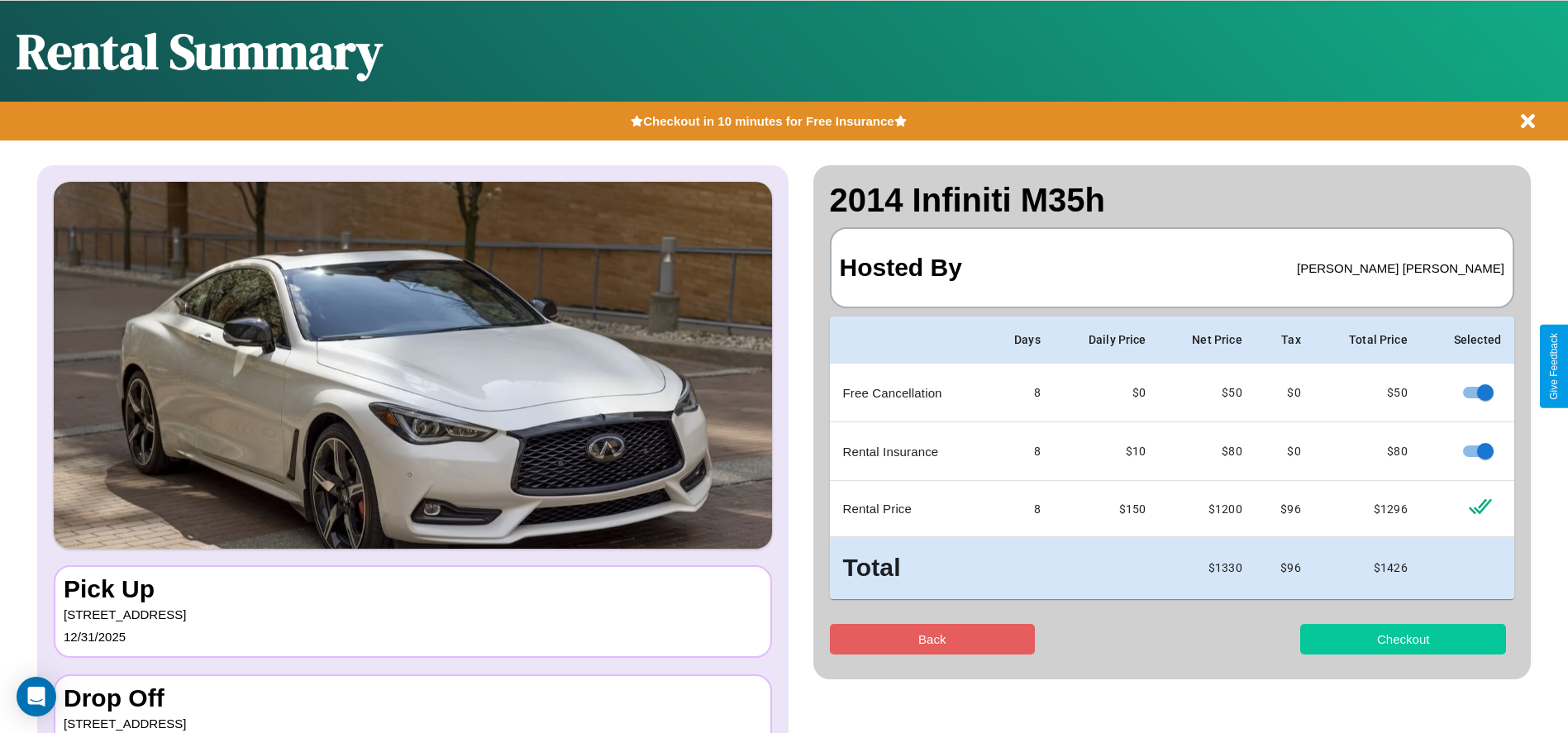
click at [1402, 639] on button "Checkout" at bounding box center [1402, 639] width 205 height 31
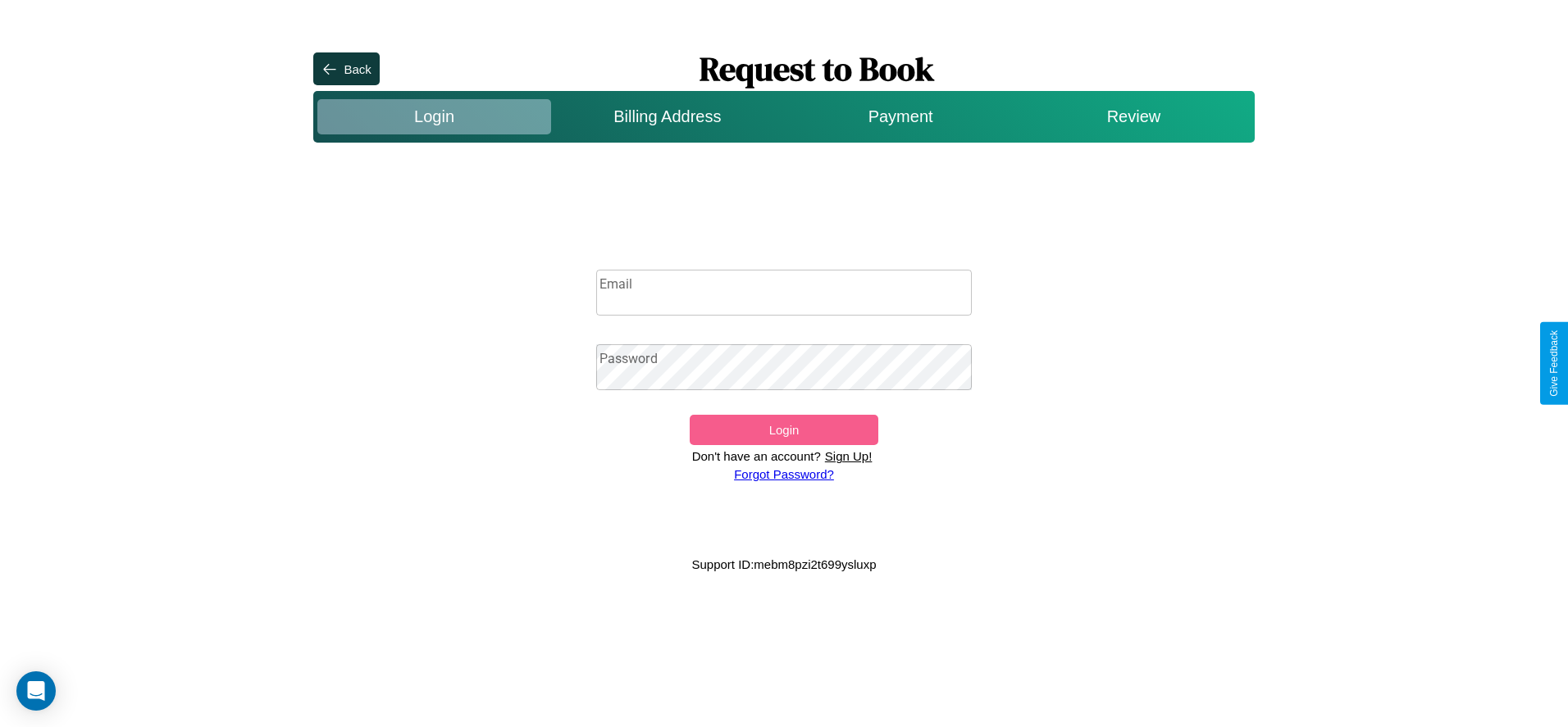
click at [784, 292] on input "Email" at bounding box center [784, 292] width 376 height 46
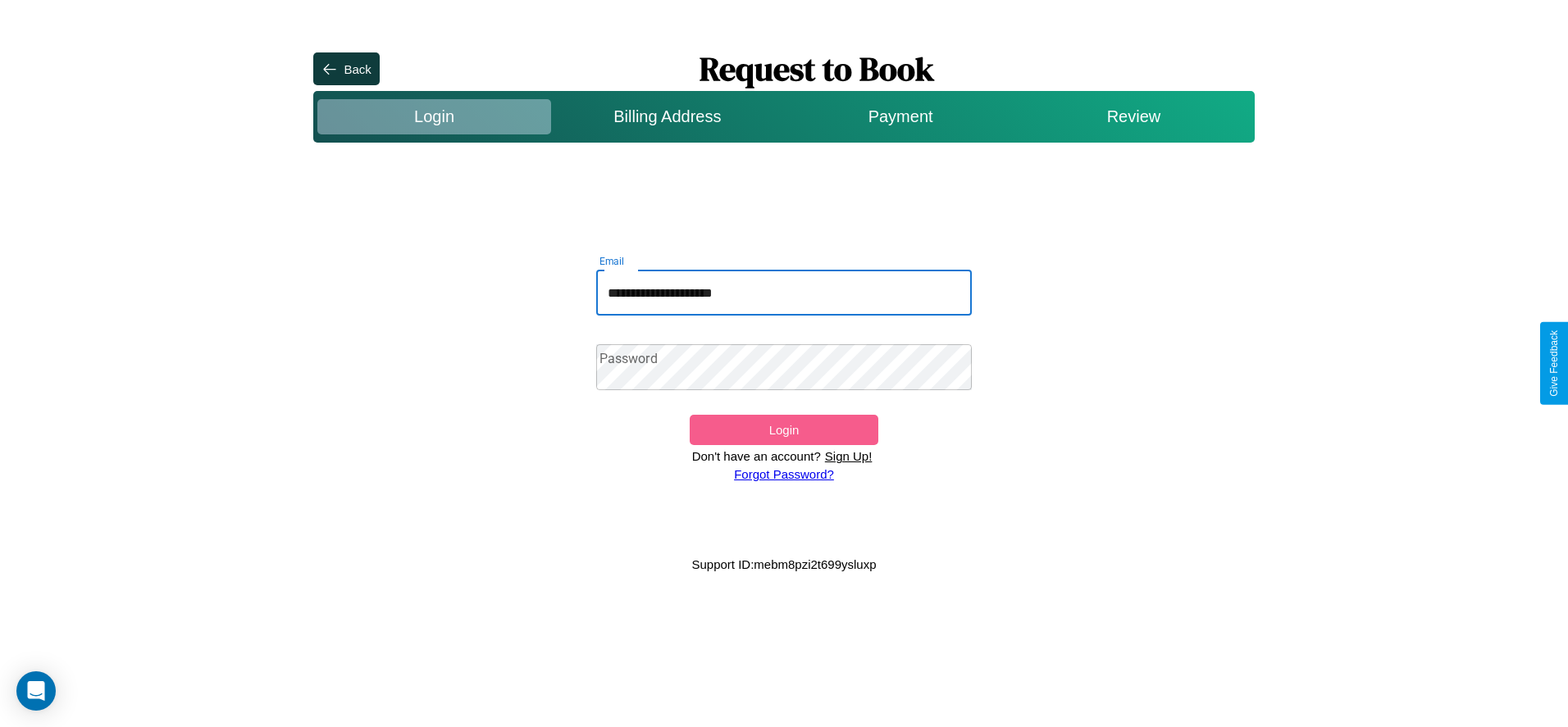
type input "**********"
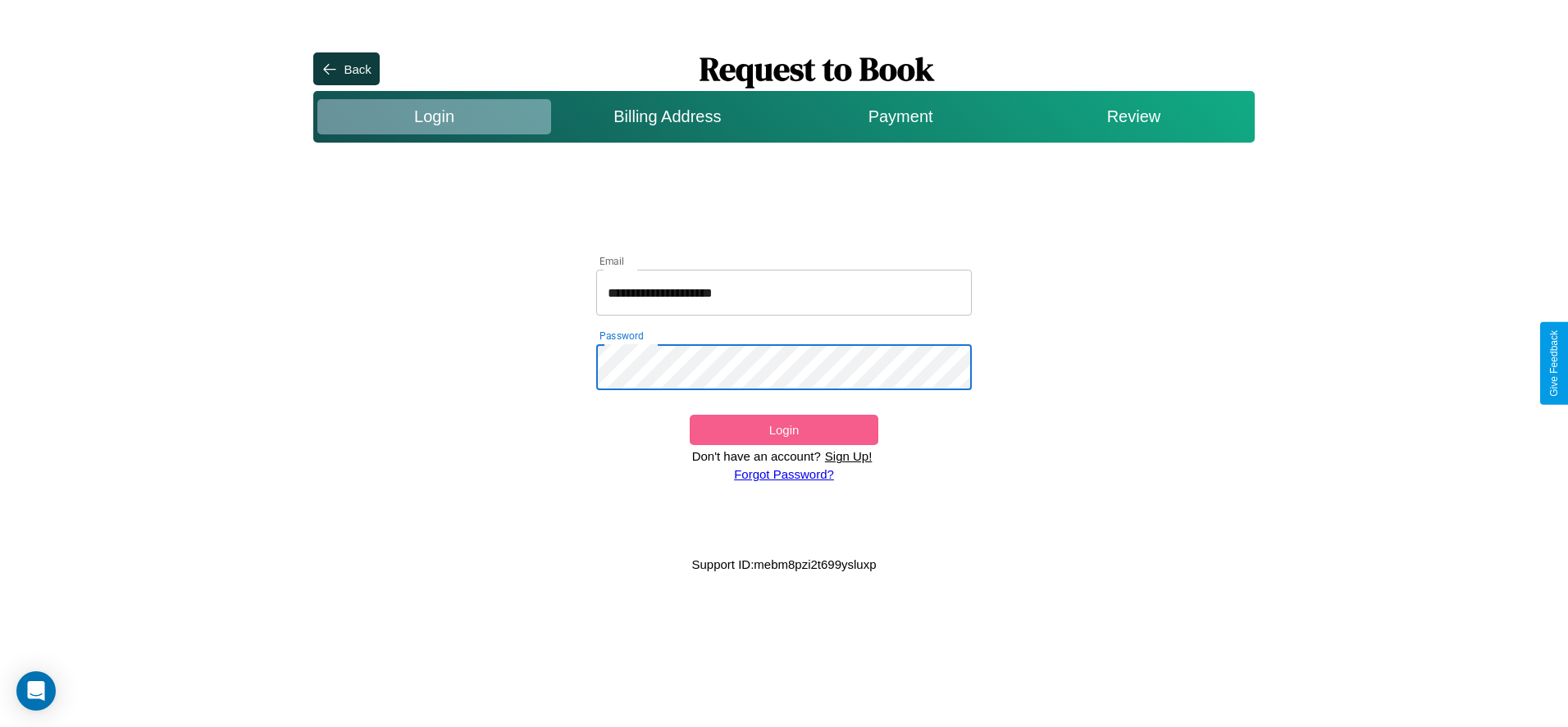
click at [784, 429] on button "Login" at bounding box center [784, 429] width 188 height 31
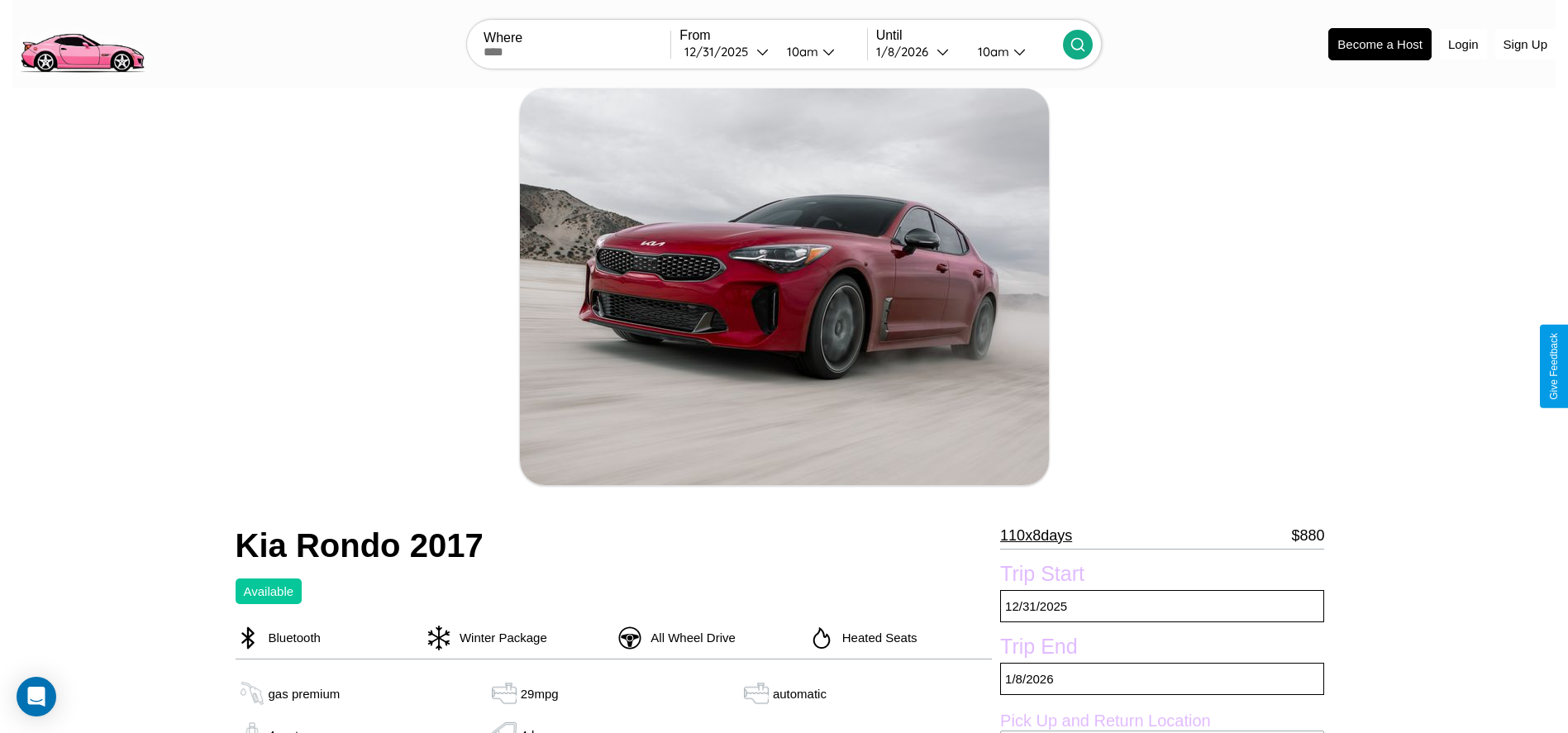
scroll to position [625, 0]
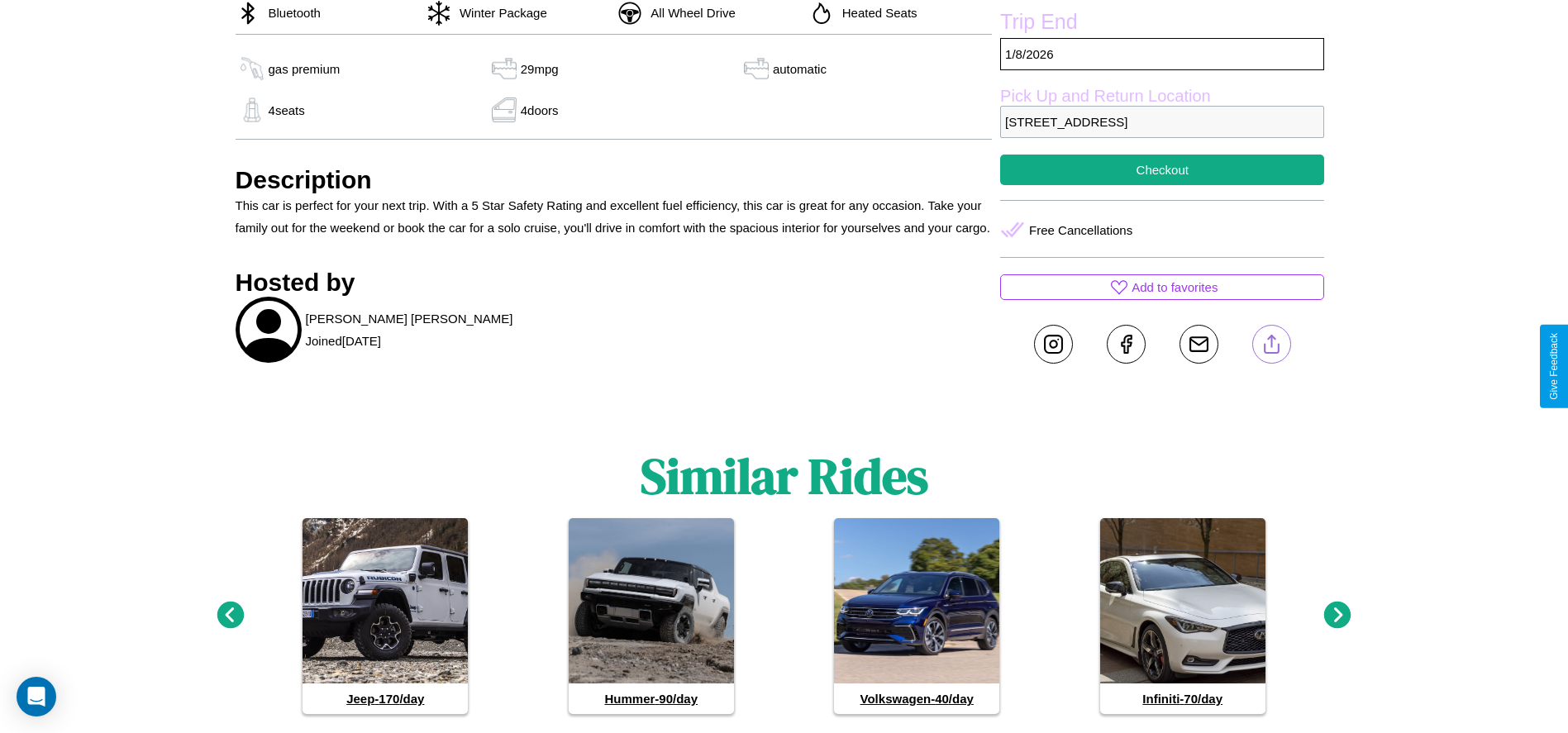
click at [1271, 347] on line at bounding box center [1271, 341] width 0 height 12
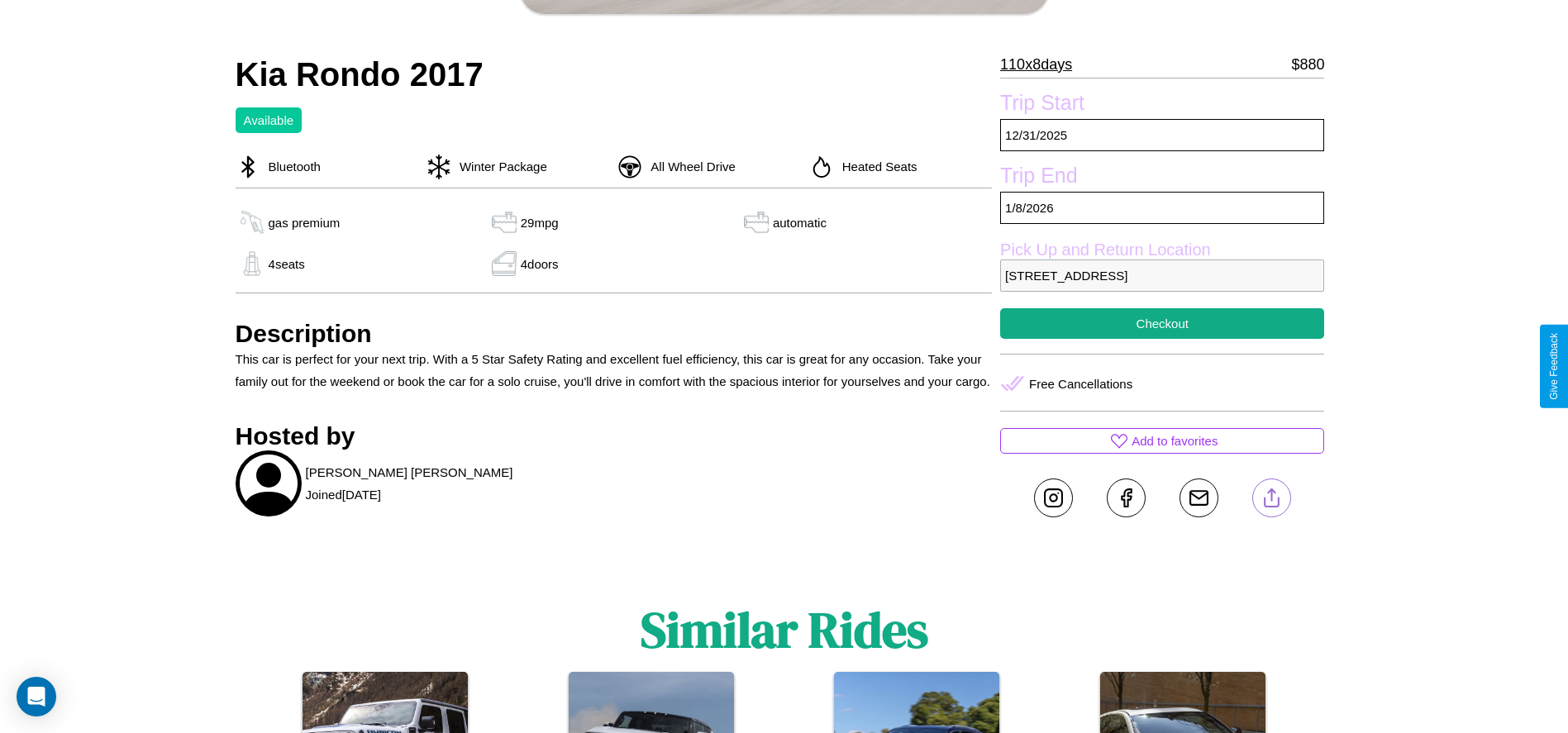
scroll to position [391, 0]
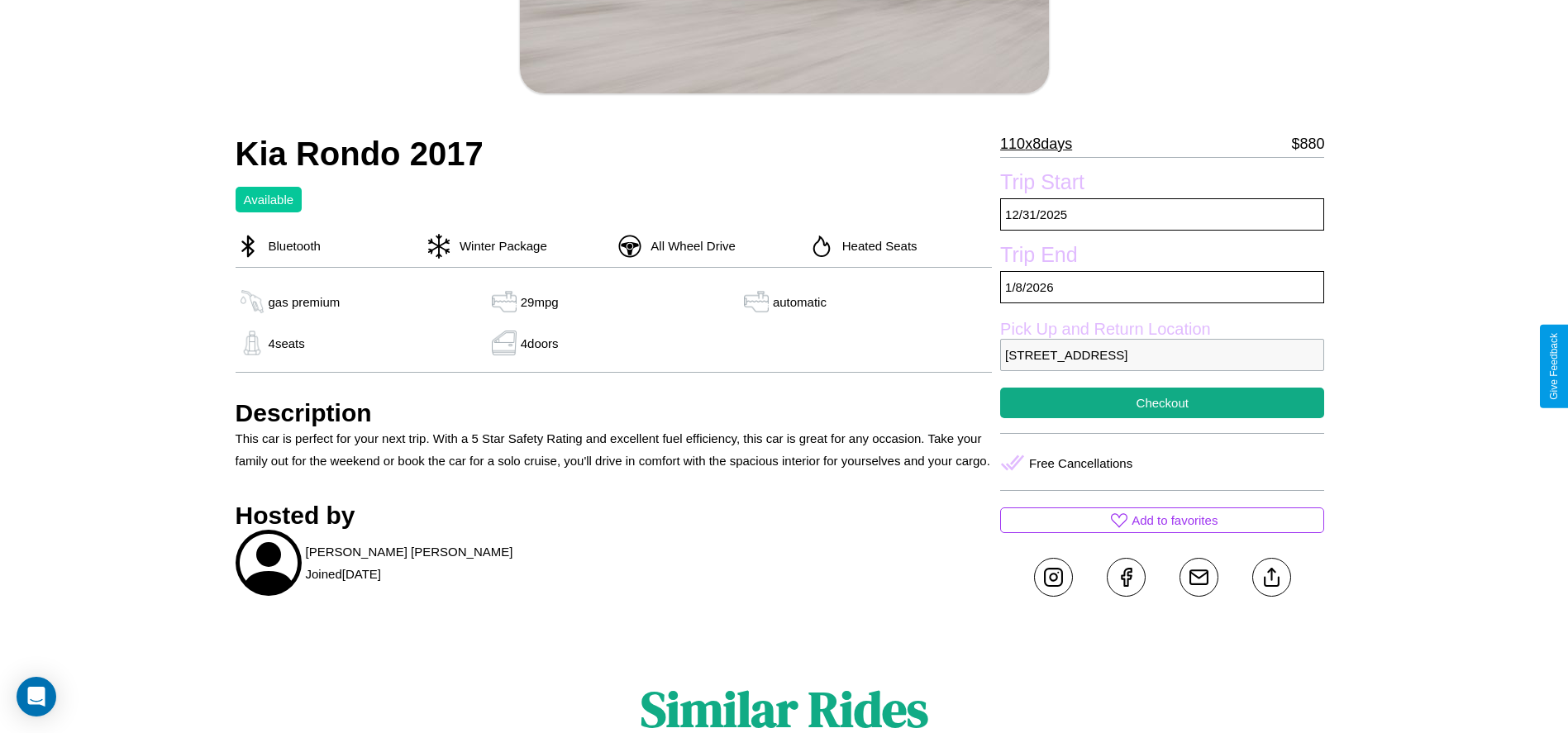
click at [1162, 366] on p "4925 Second Street Brisbane Queensland 23113 Australia" at bounding box center [1162, 355] width 324 height 32
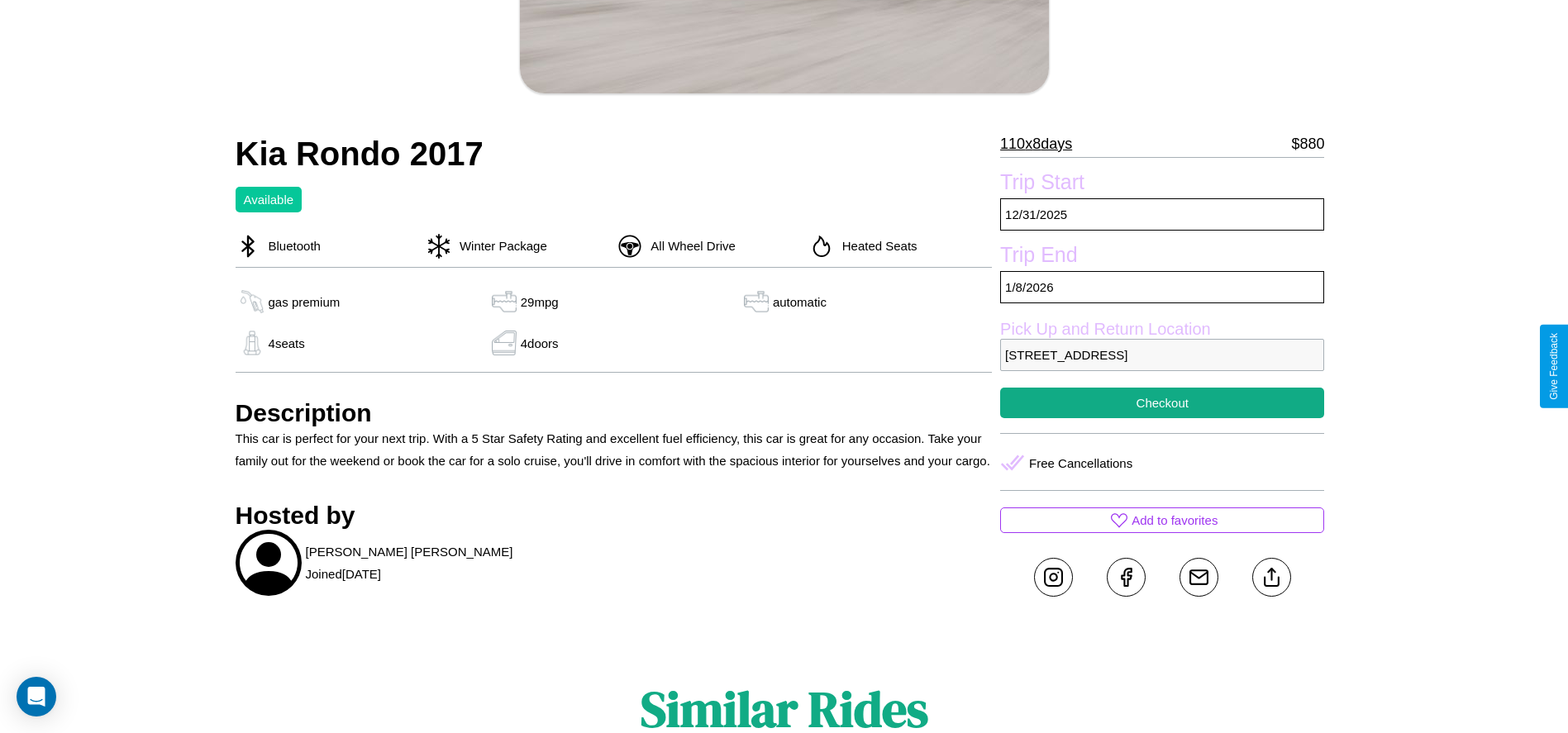
click at [1162, 366] on p "4925 Second Street Brisbane Queensland 23113 Australia" at bounding box center [1162, 355] width 324 height 32
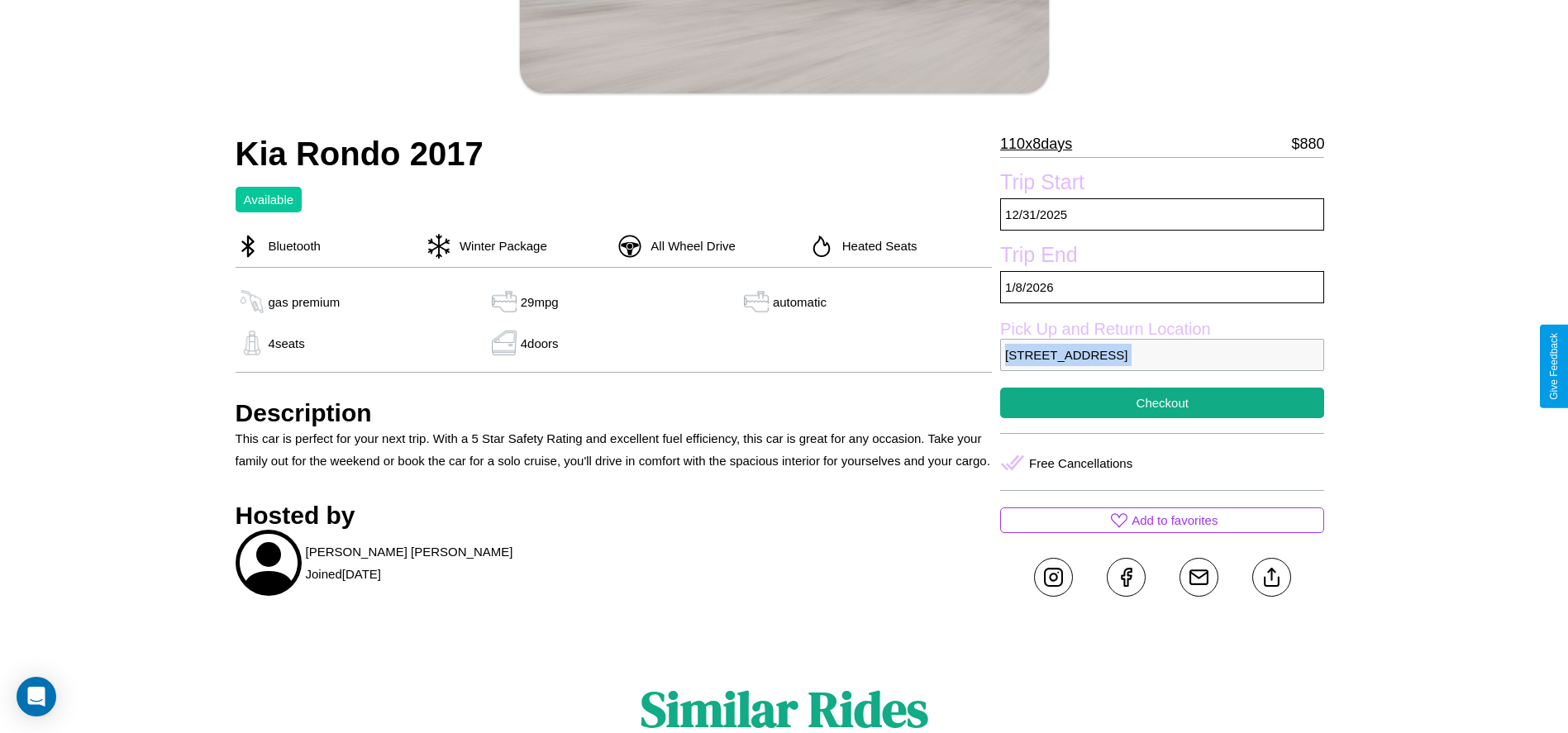
click at [1162, 366] on p "4925 Second Street Brisbane Queensland 23113 Australia" at bounding box center [1162, 355] width 324 height 32
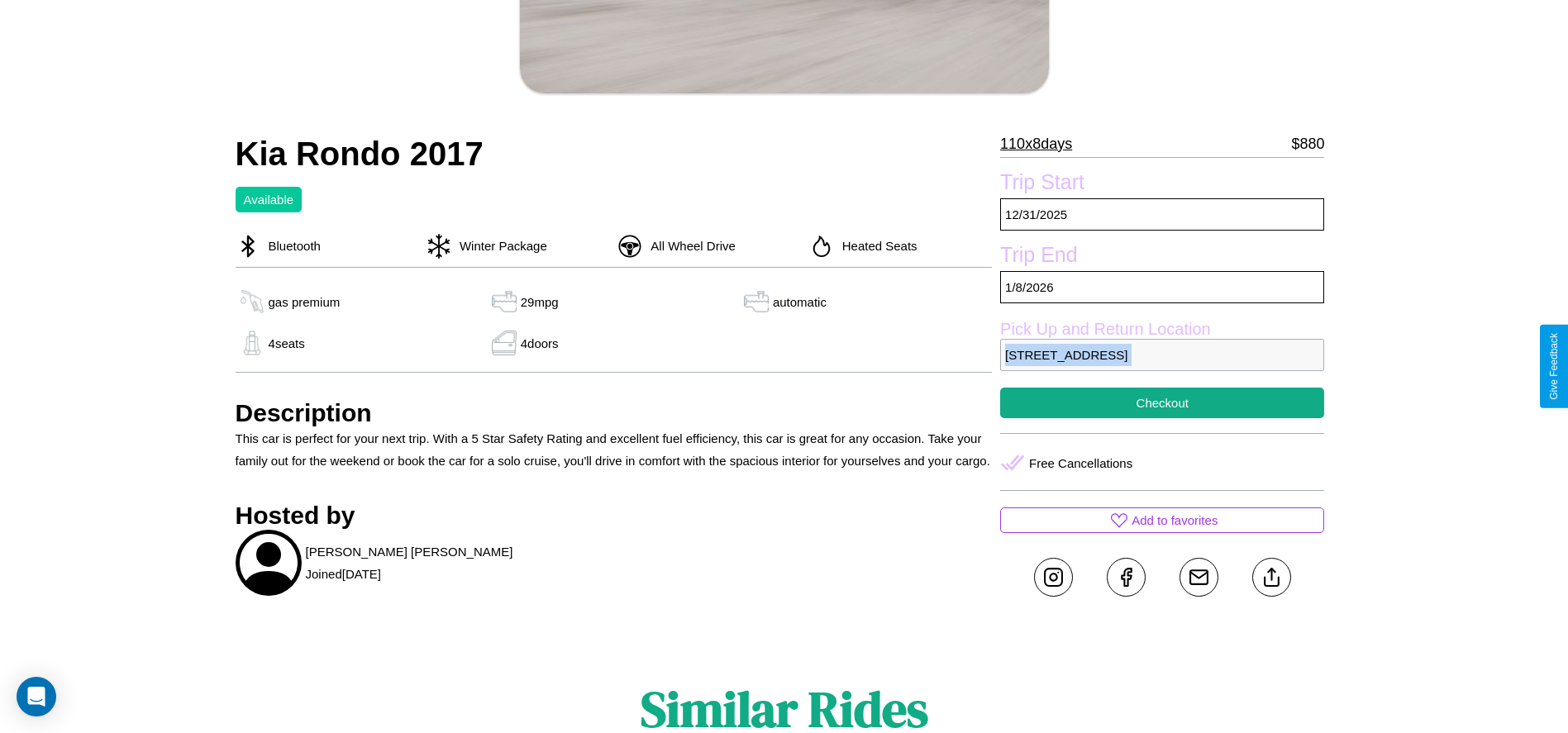
click at [1162, 366] on p "4925 Second Street Brisbane Queensland 23113 Australia" at bounding box center [1162, 355] width 324 height 32
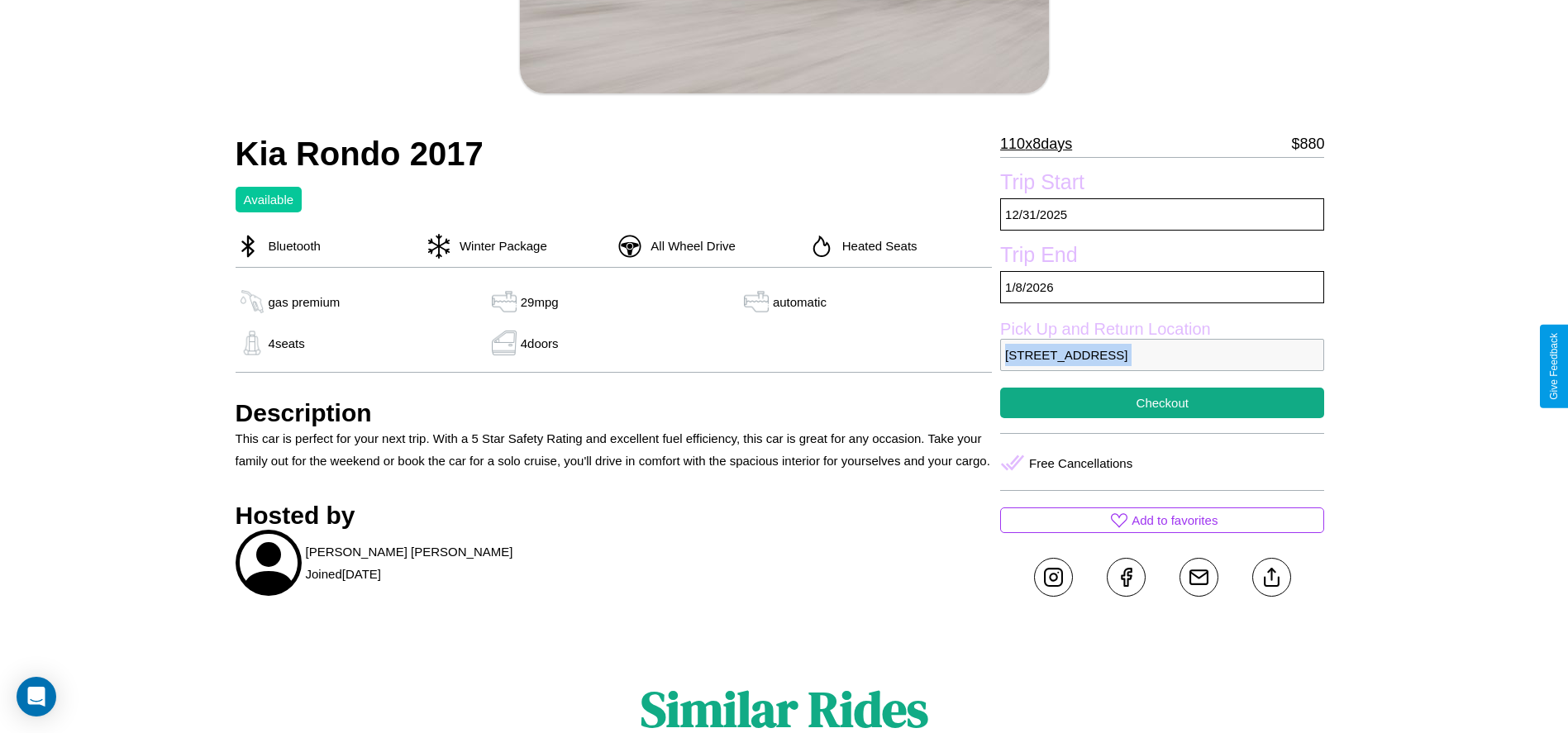
click at [1162, 366] on p "4925 Second Street Brisbane Queensland 23113 Australia" at bounding box center [1162, 355] width 324 height 32
